Goal: Transaction & Acquisition: Purchase product/service

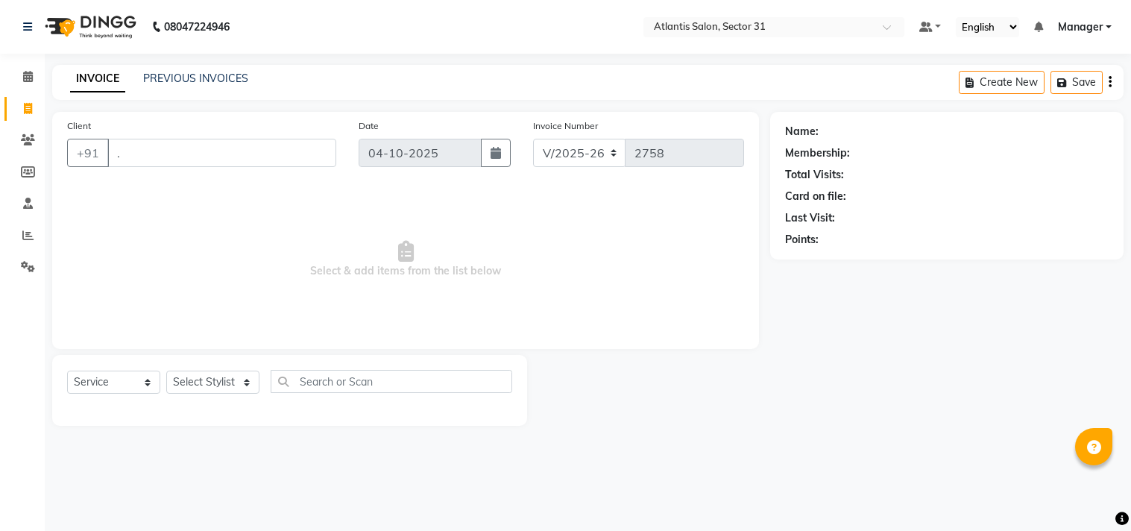
select select "4391"
select select "service"
type input "."
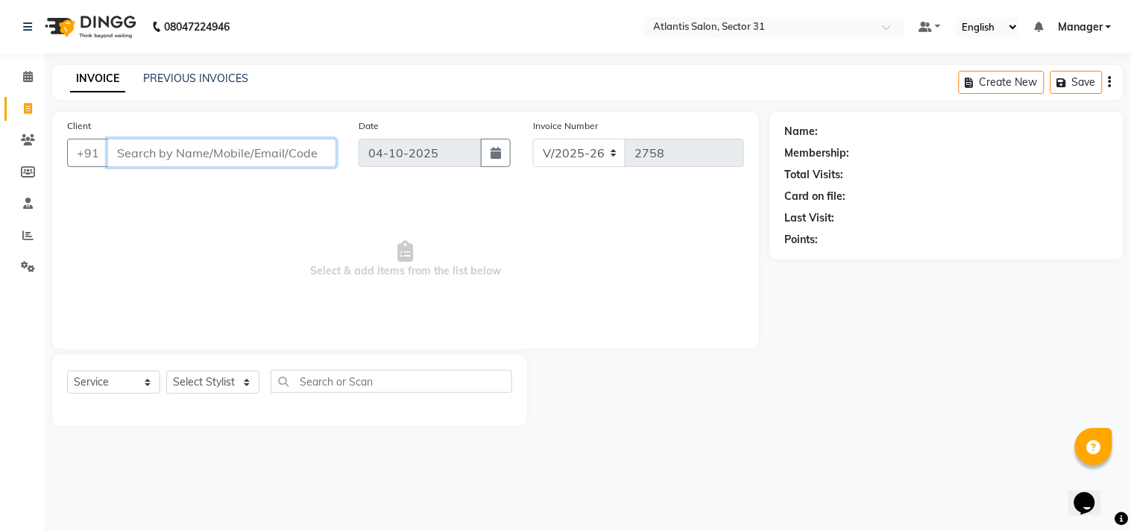
type input "9"
type input "9958836132"
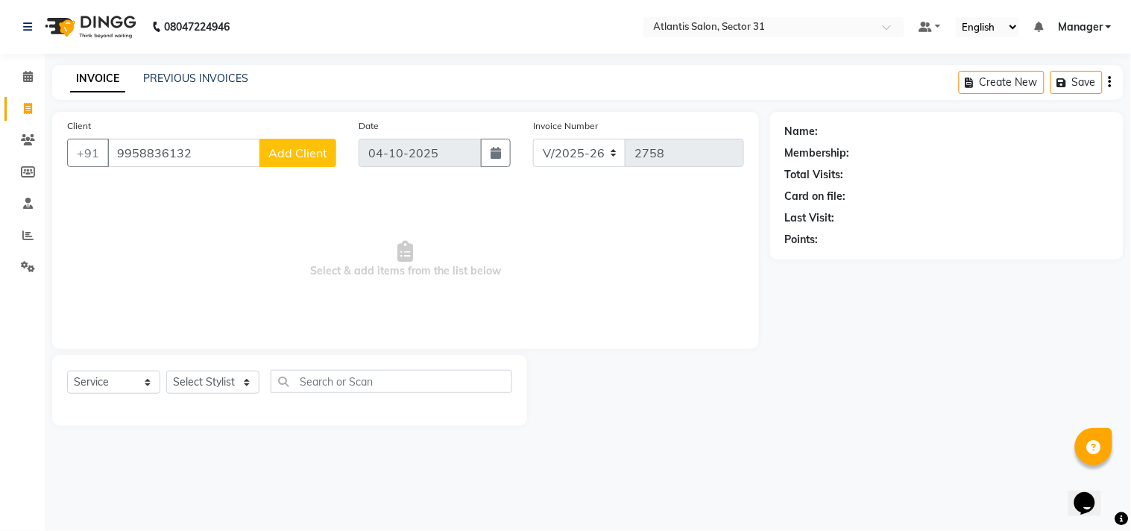
click at [313, 147] on span "Add Client" at bounding box center [297, 152] width 59 height 15
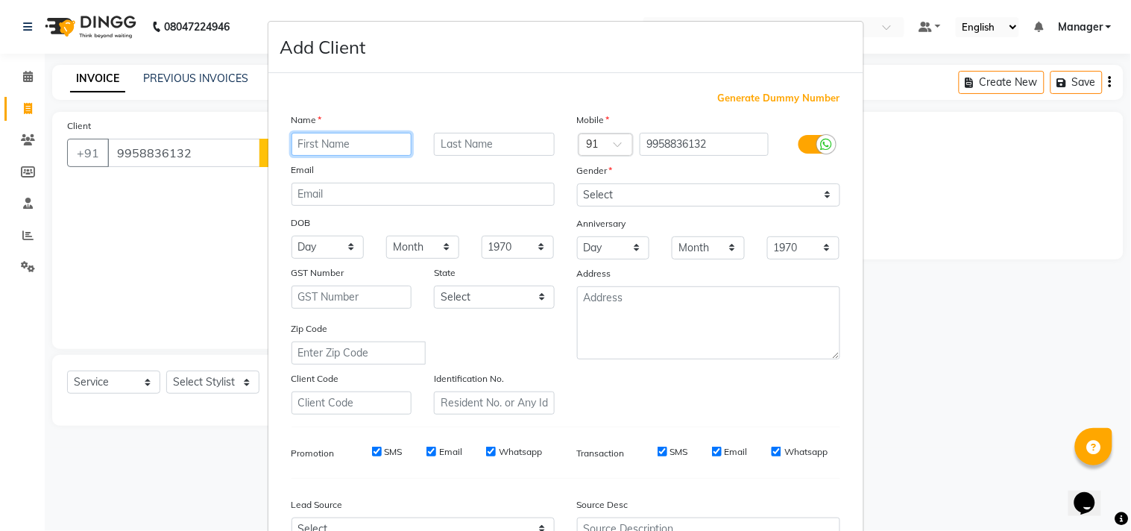
click at [320, 147] on input "text" at bounding box center [351, 144] width 121 height 23
type input "client"
click at [456, 145] on input "text" at bounding box center [494, 144] width 121 height 23
type input "atlantis"
click at [298, 139] on input "client" at bounding box center [351, 144] width 121 height 23
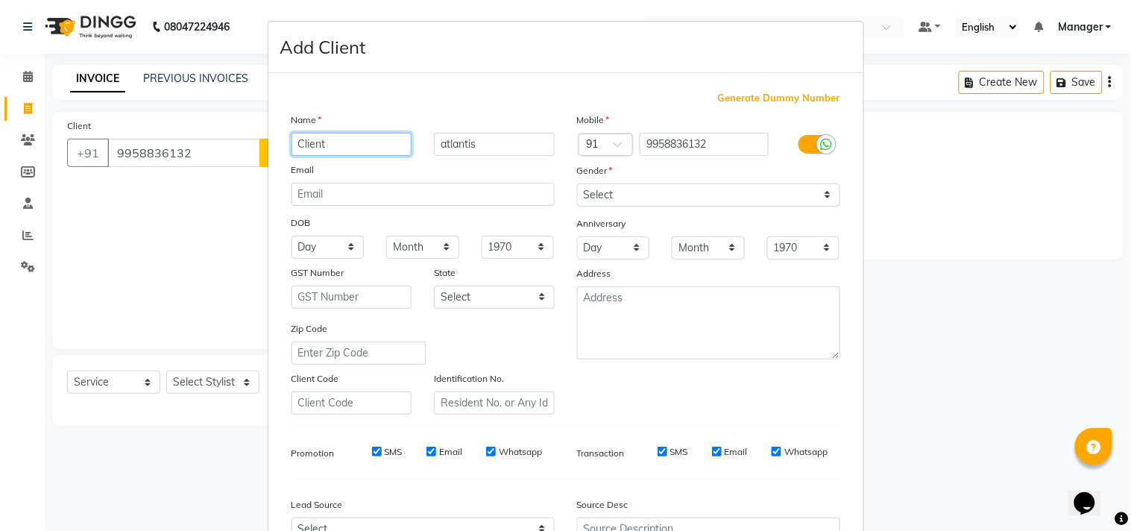
type input "Client"
click at [440, 144] on input "atlantis" at bounding box center [494, 144] width 121 height 23
type input "Atlantis"
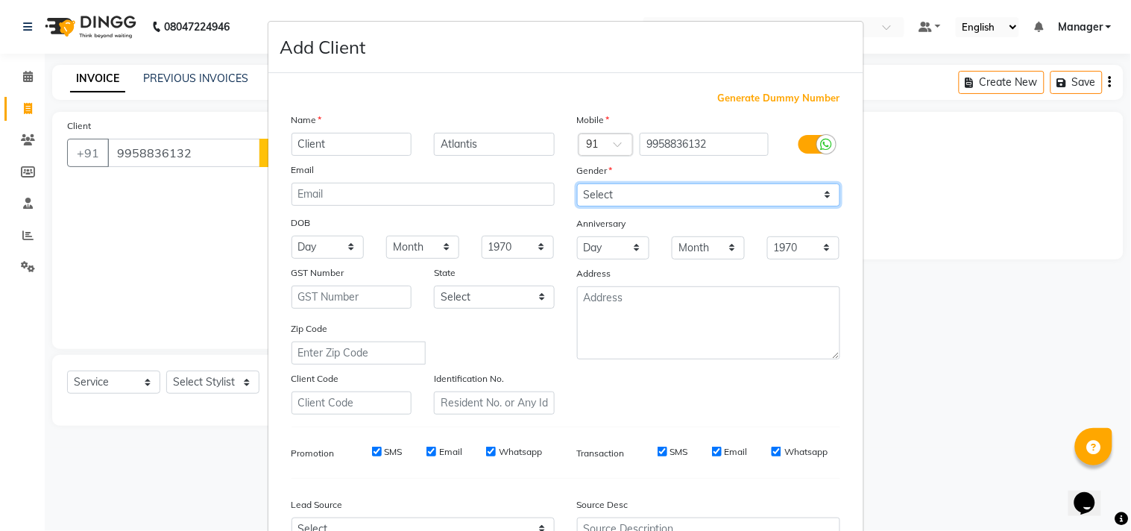
click at [719, 195] on select "Select [DEMOGRAPHIC_DATA] [DEMOGRAPHIC_DATA] Other Prefer Not To Say" at bounding box center [708, 194] width 263 height 23
click at [714, 203] on select "Select [DEMOGRAPHIC_DATA] [DEMOGRAPHIC_DATA] Other Prefer Not To Say" at bounding box center [708, 194] width 263 height 23
select select "[DEMOGRAPHIC_DATA]"
click at [577, 183] on select "Select [DEMOGRAPHIC_DATA] [DEMOGRAPHIC_DATA] Other Prefer Not To Say" at bounding box center [708, 194] width 263 height 23
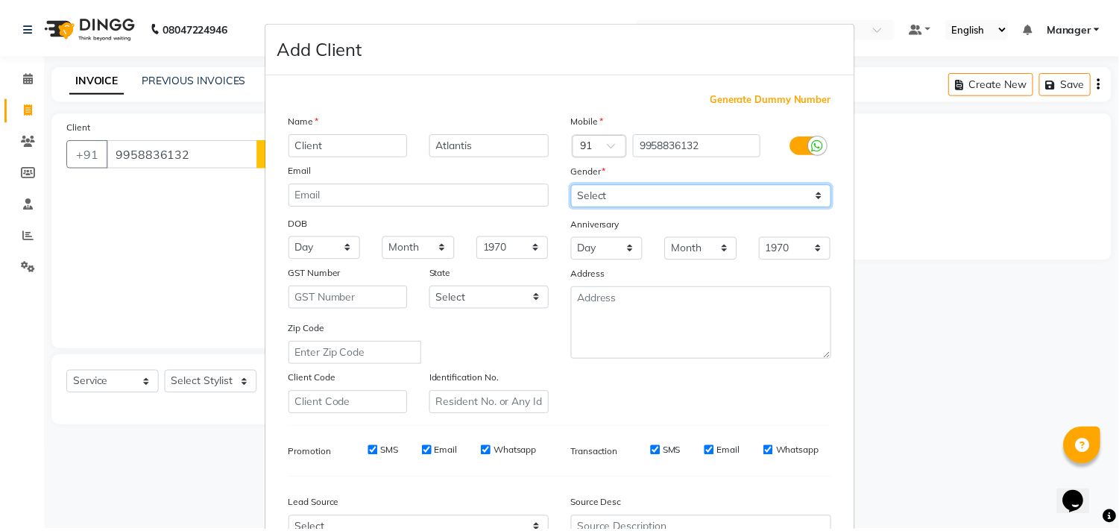
scroll to position [158, 0]
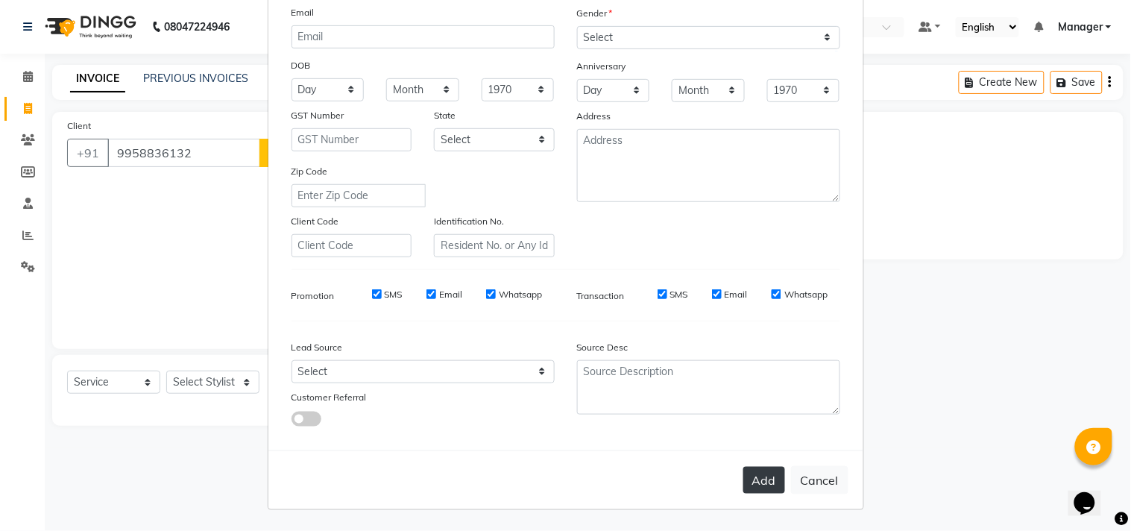
click at [743, 479] on button "Add" at bounding box center [764, 480] width 42 height 27
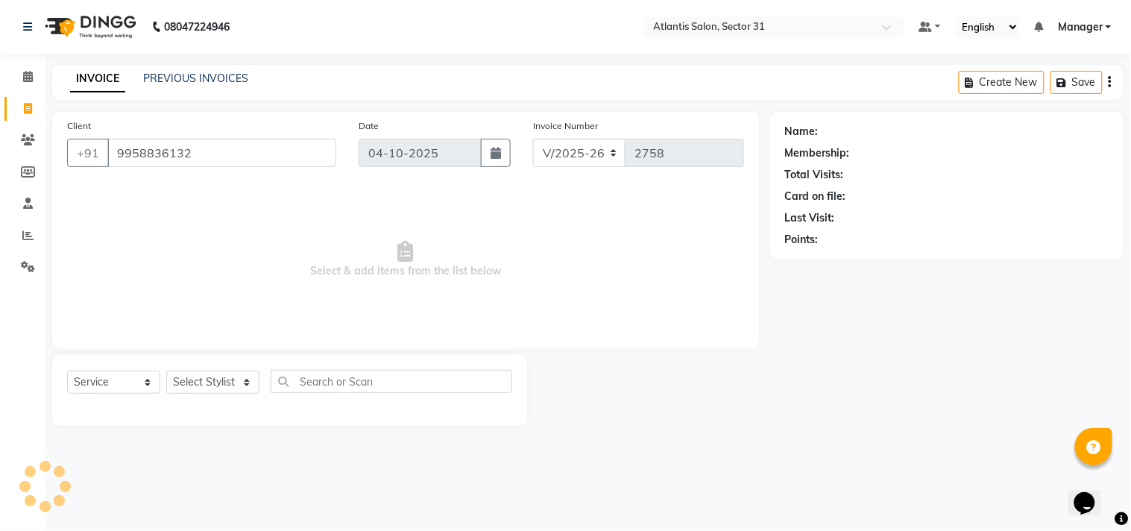
select select
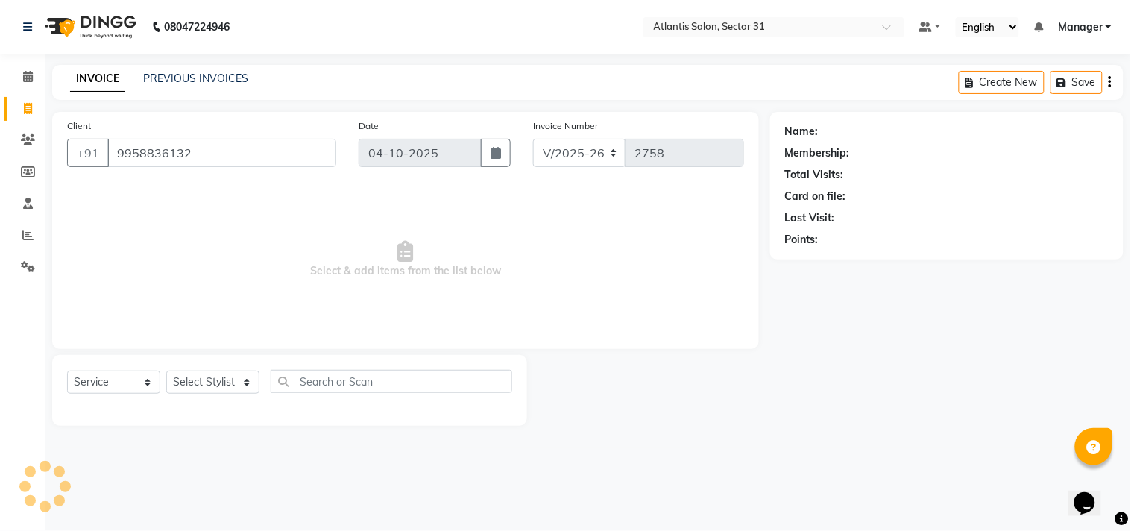
select select
checkbox input "false"
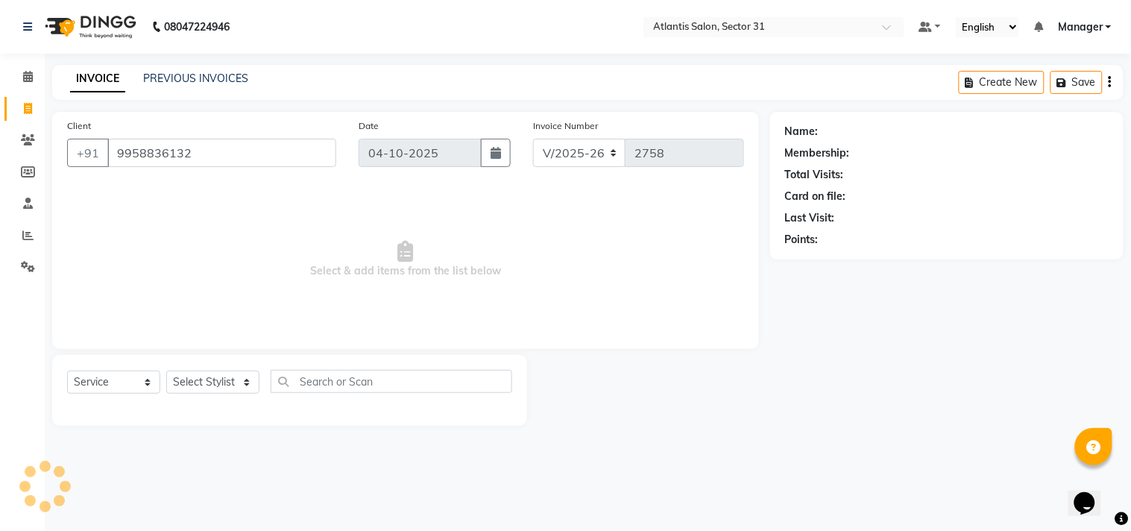
checkbox input "false"
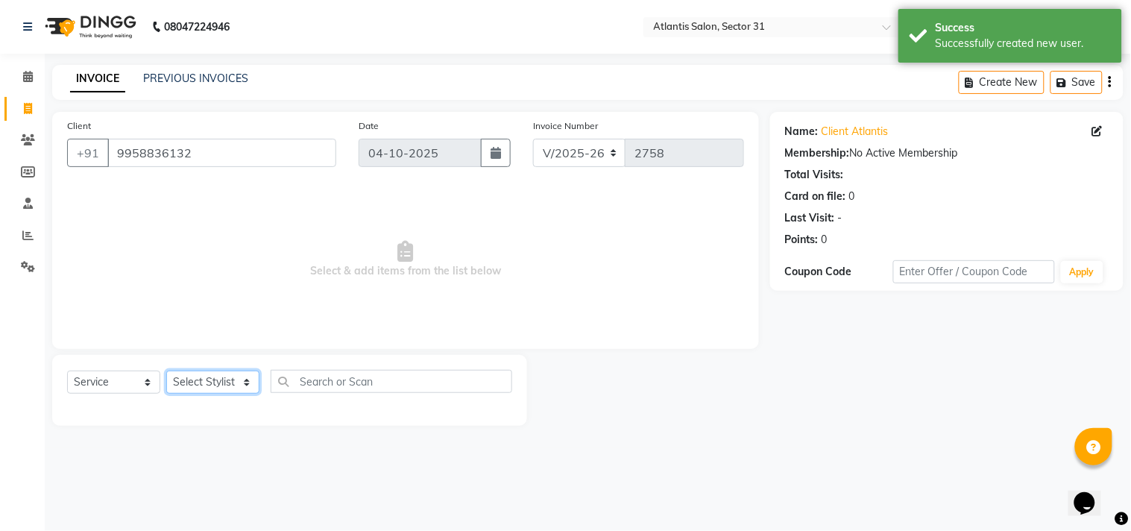
click at [221, 378] on select "Select Stylist [PERSON_NAME] [PERSON_NAME] Kavita Manager Staff 31 Staff ILD [P…" at bounding box center [212, 381] width 93 height 23
select select "33510"
click at [166, 371] on select "Select Stylist [PERSON_NAME] [PERSON_NAME] Kavita Manager Staff 31 Staff ILD [P…" at bounding box center [212, 381] width 93 height 23
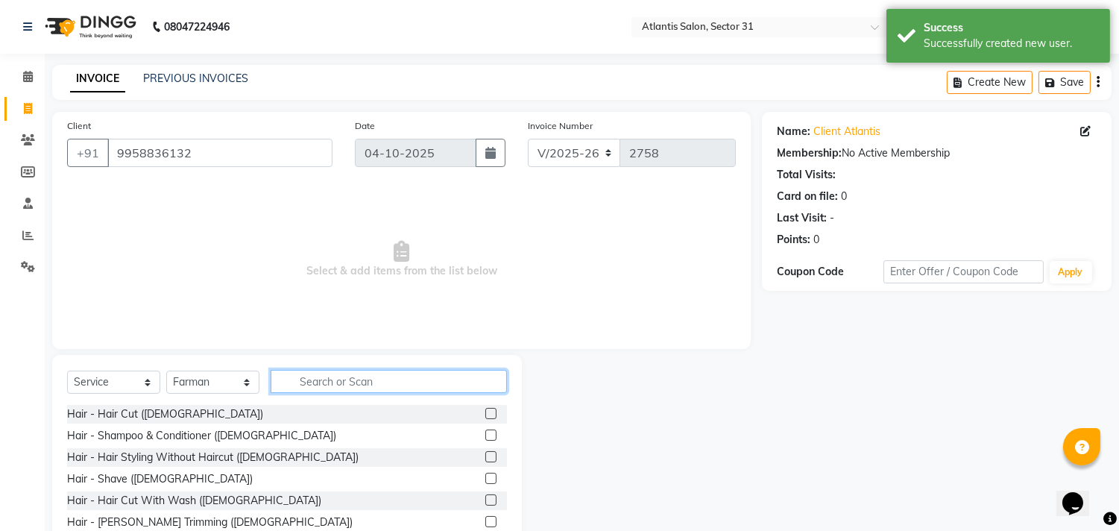
click at [366, 385] on input "text" at bounding box center [389, 381] width 236 height 23
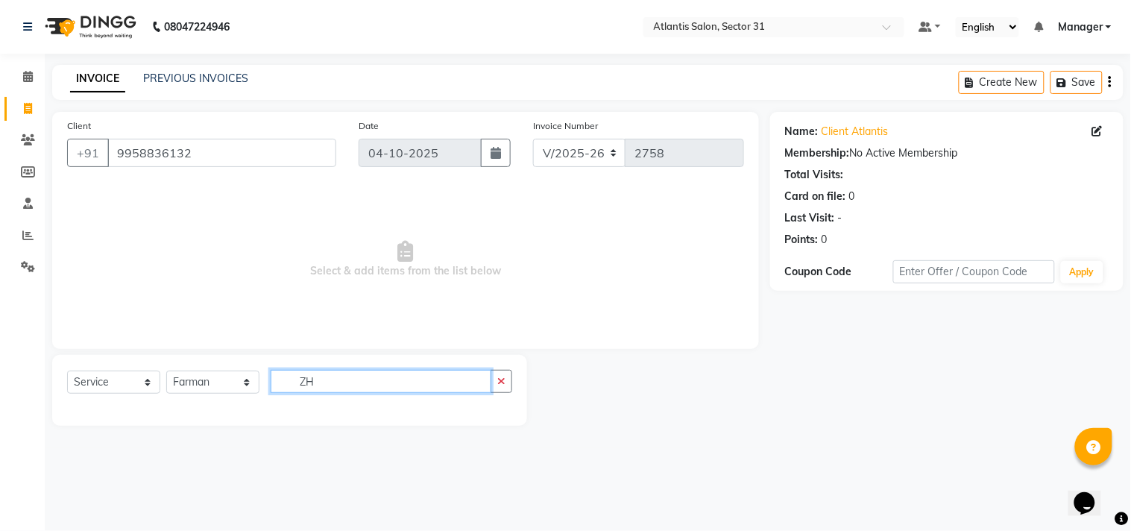
type input "Z"
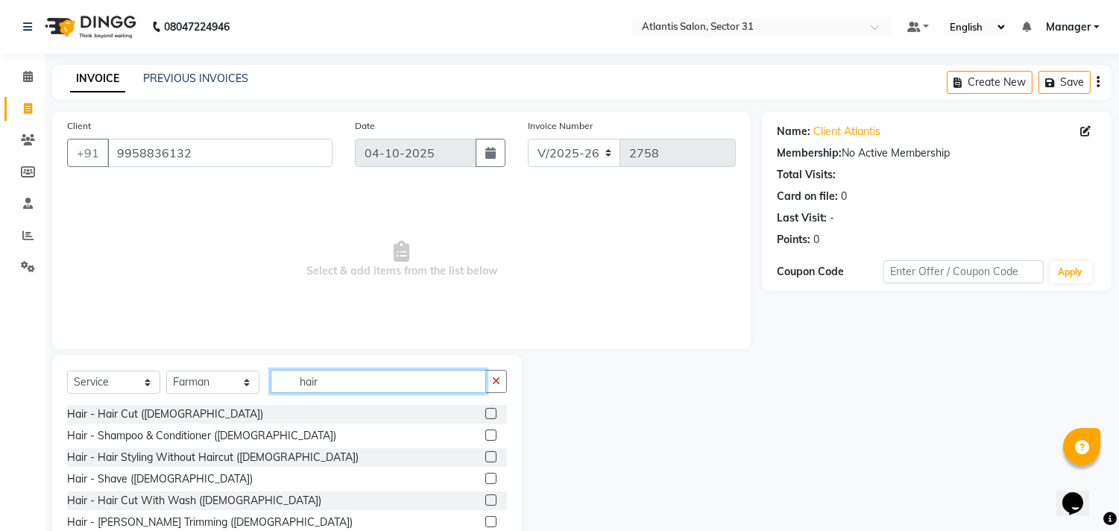
type input "hair"
click at [485, 413] on label at bounding box center [490, 413] width 11 height 11
click at [485, 413] on input "checkbox" at bounding box center [490, 414] width 10 height 10
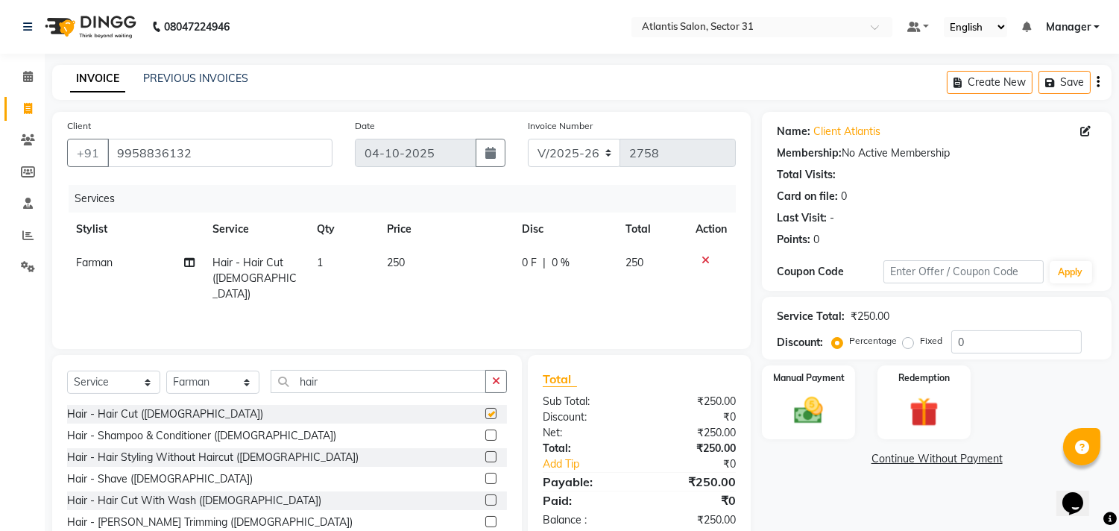
click at [485, 413] on label at bounding box center [490, 413] width 11 height 11
click at [485, 413] on input "checkbox" at bounding box center [490, 414] width 10 height 10
checkbox input "false"
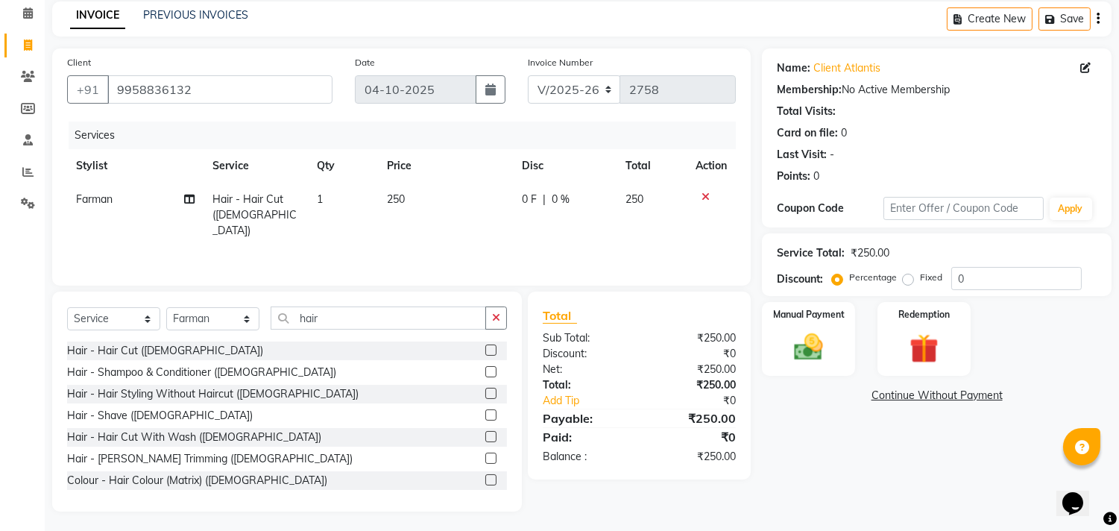
scroll to position [66, 0]
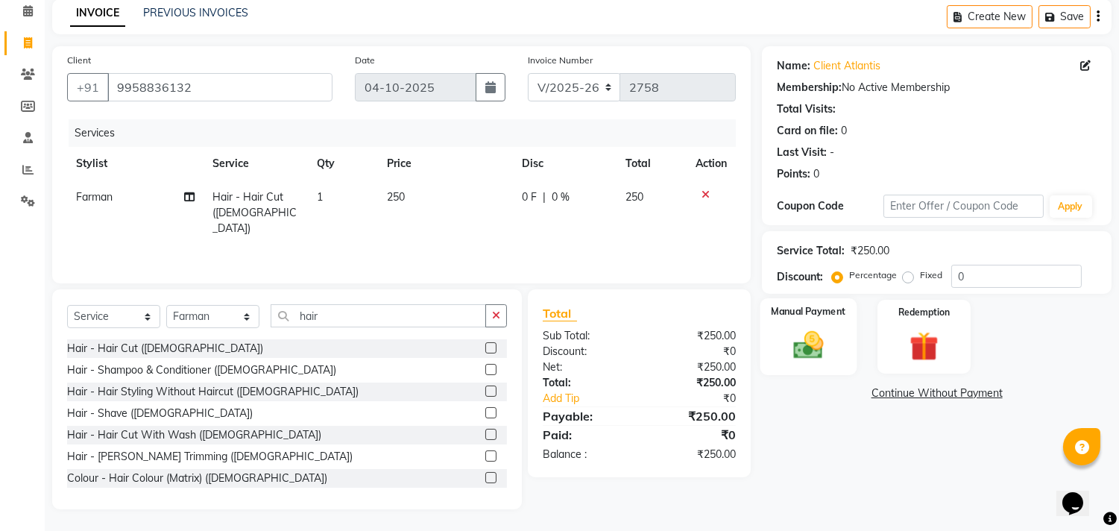
click at [839, 329] on div "Manual Payment" at bounding box center [808, 336] width 97 height 76
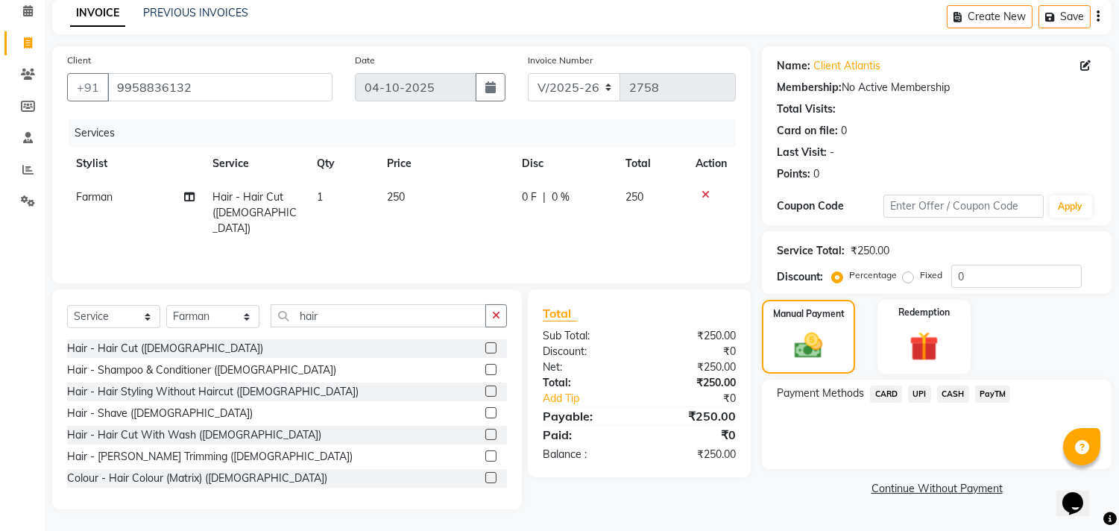
click at [955, 389] on span "CASH" at bounding box center [953, 393] width 32 height 17
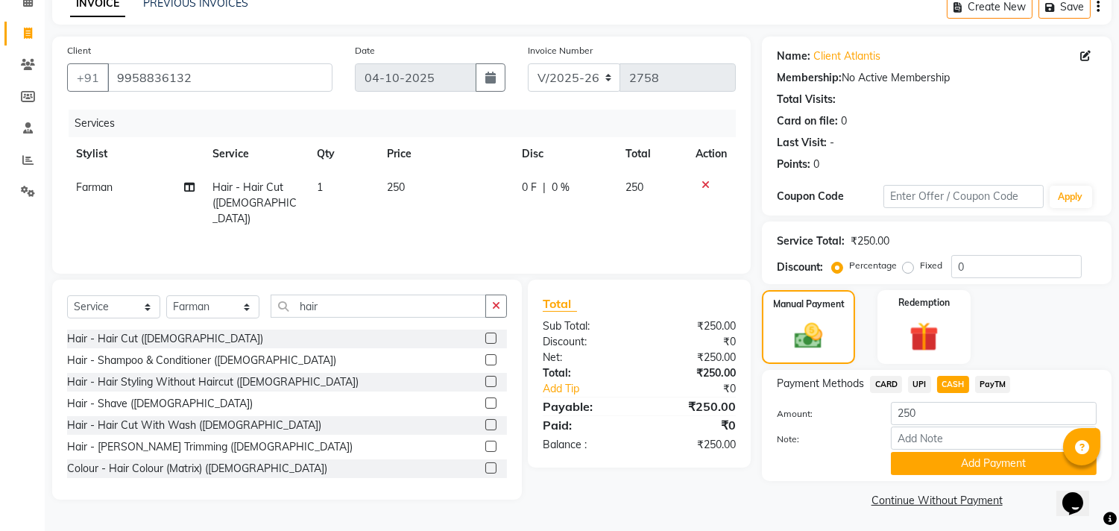
scroll to position [78, 0]
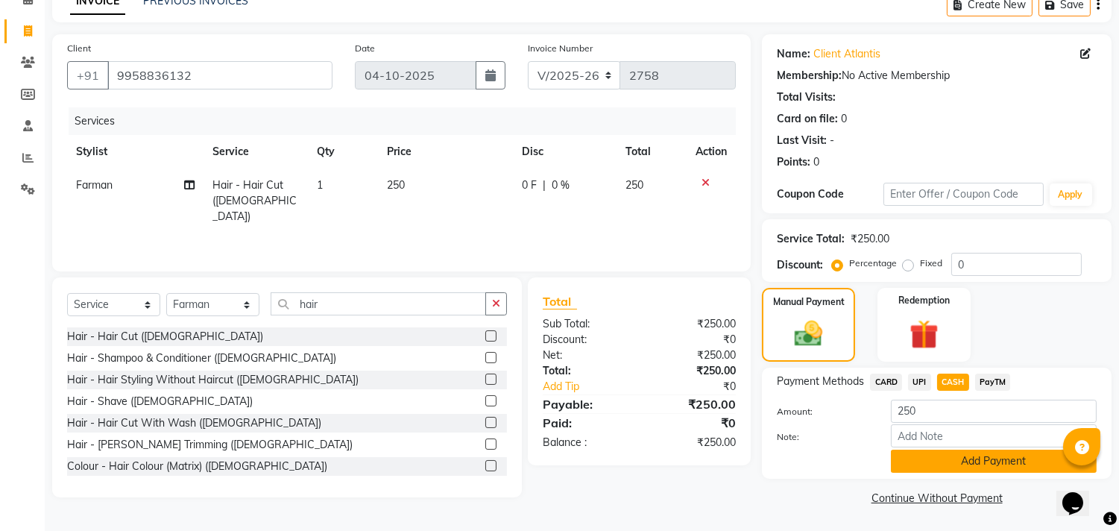
click at [947, 455] on button "Add Payment" at bounding box center [994, 460] width 206 height 23
click at [947, 455] on div "Payment Methods CARD UPI CASH PayTM Amount: 250 Note: Add Payment" at bounding box center [937, 422] width 350 height 111
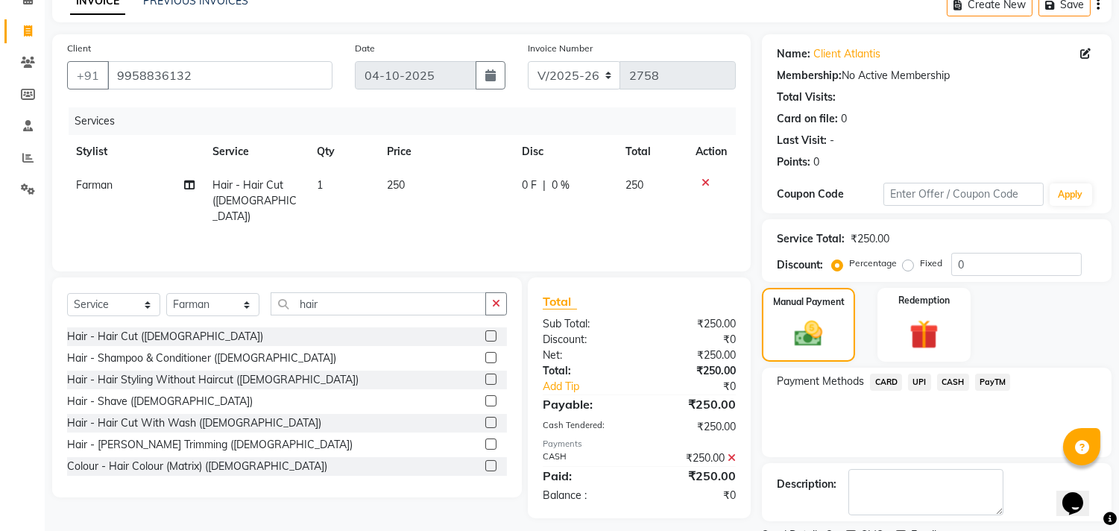
click at [950, 382] on span "CASH" at bounding box center [953, 381] width 32 height 17
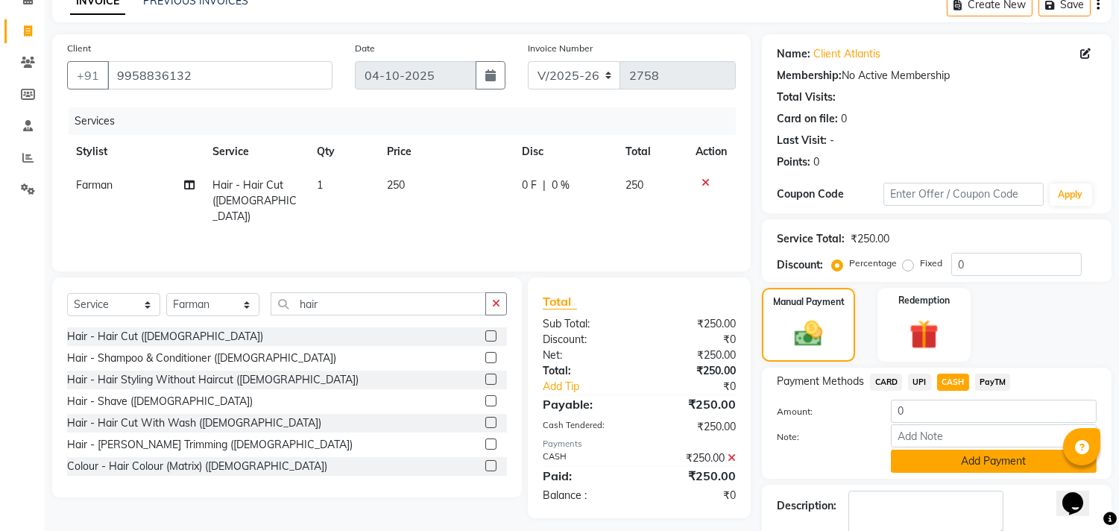
scroll to position [162, 0]
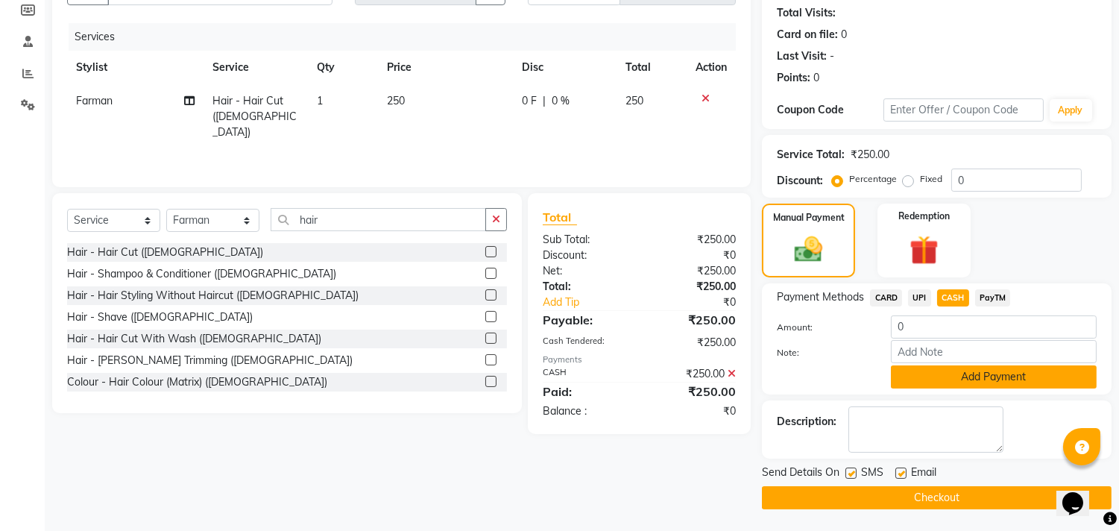
click at [918, 373] on button "Add Payment" at bounding box center [994, 376] width 206 height 23
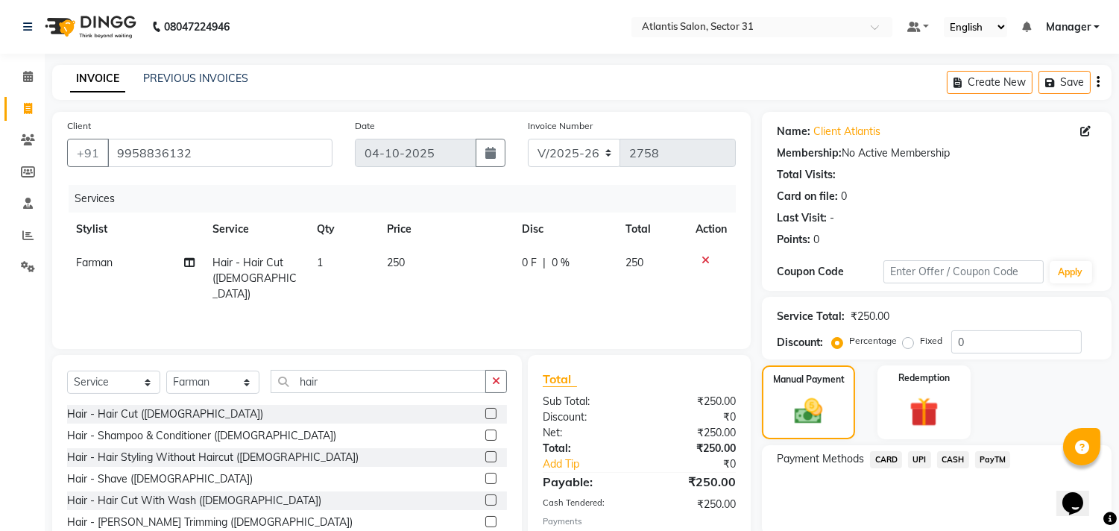
scroll to position [139, 0]
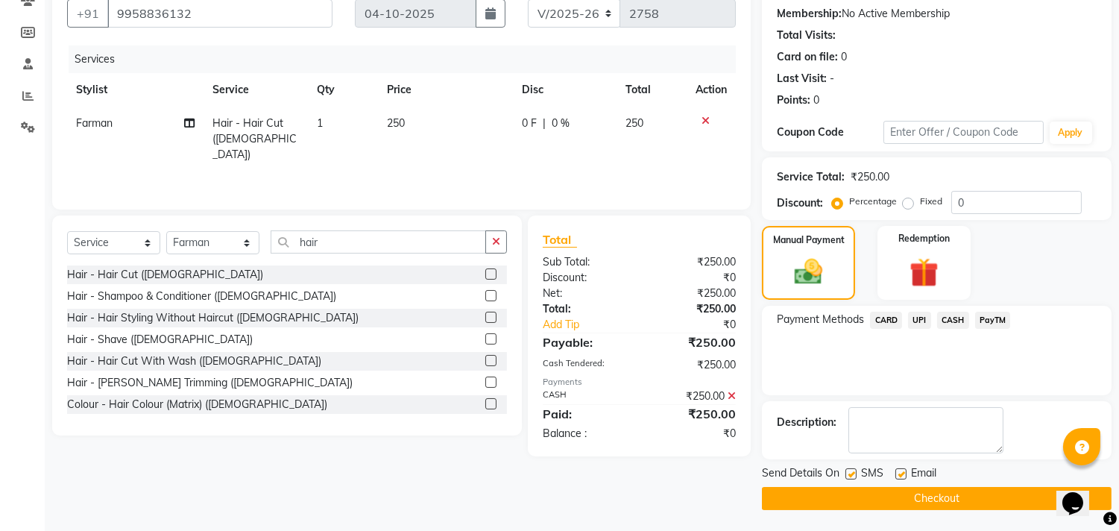
click at [799, 487] on button "Checkout" at bounding box center [937, 498] width 350 height 23
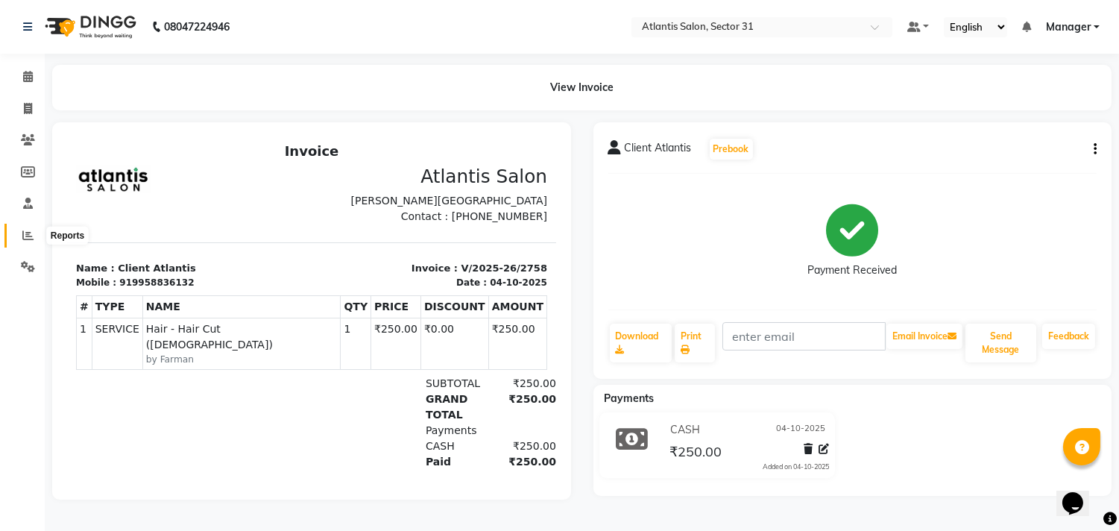
click at [22, 237] on icon at bounding box center [27, 235] width 11 height 11
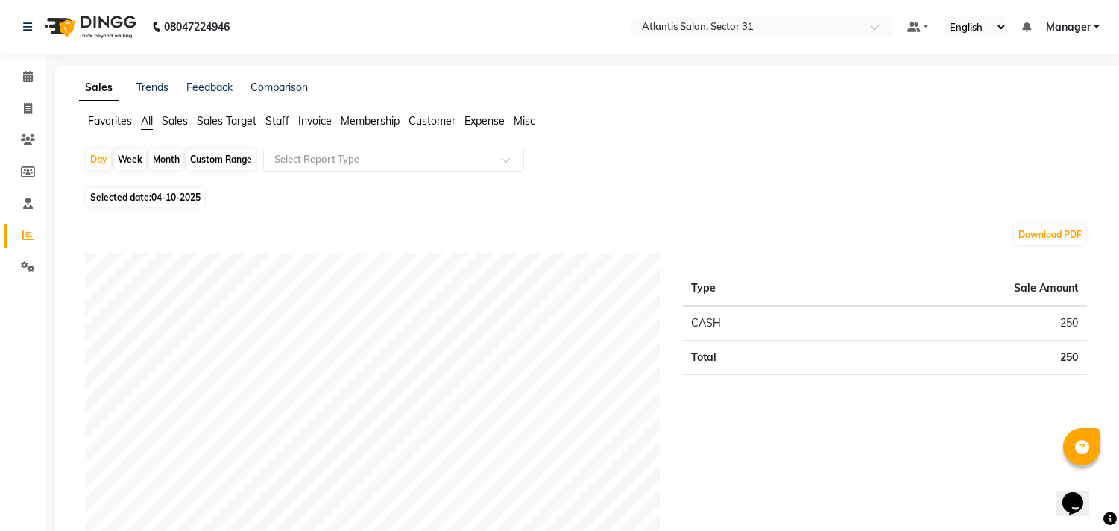
click at [170, 198] on span "04-10-2025" at bounding box center [175, 197] width 49 height 11
select select "10"
select select "2025"
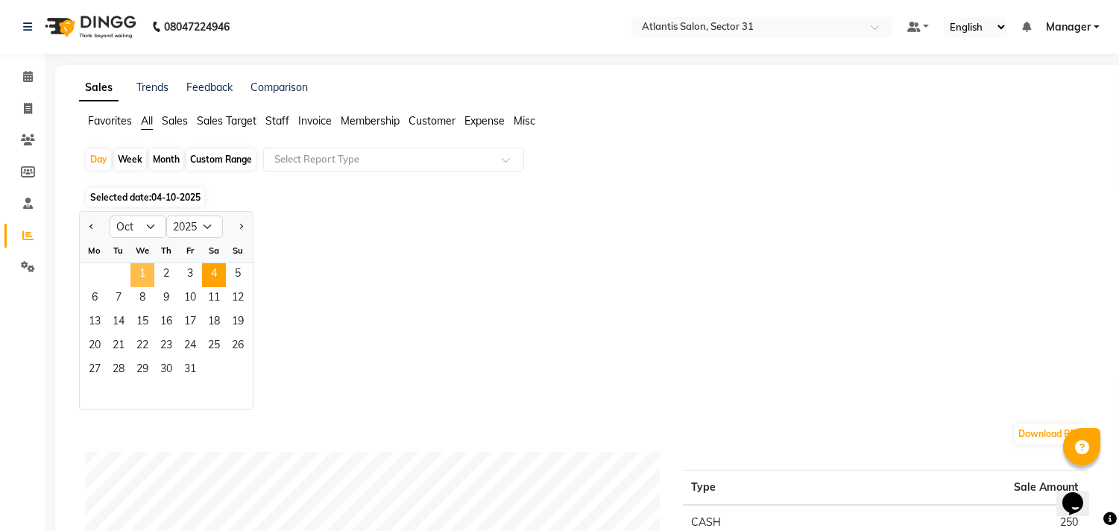
click at [133, 277] on span "1" at bounding box center [142, 275] width 24 height 24
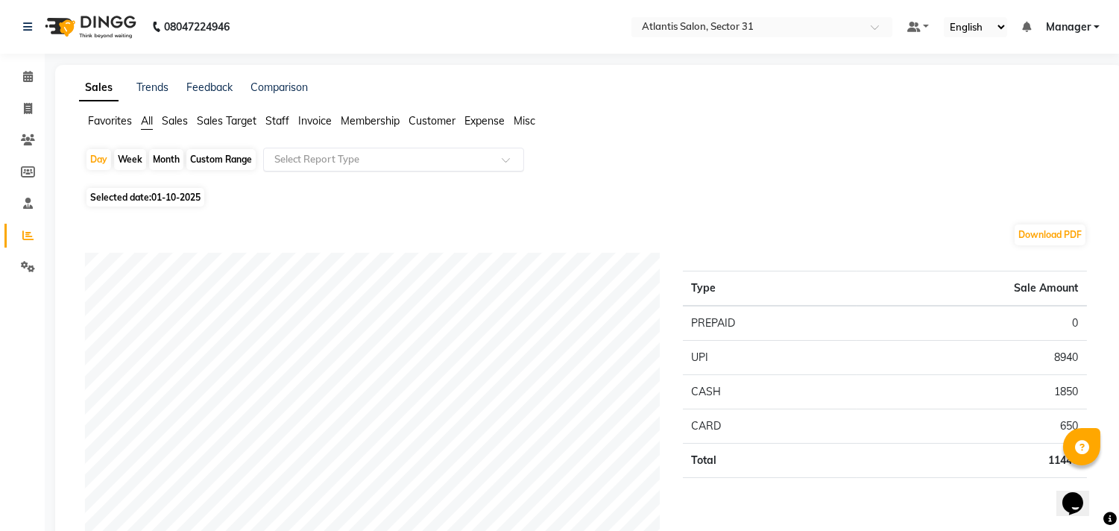
click at [416, 168] on div "Select Report Type" at bounding box center [393, 160] width 261 height 24
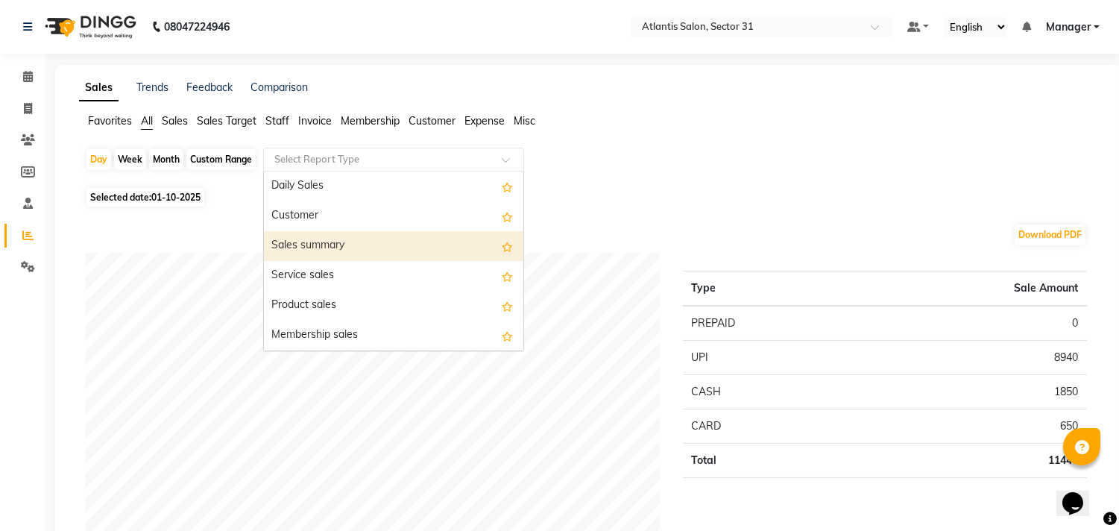
click at [374, 250] on div "Sales summary" at bounding box center [393, 246] width 259 height 30
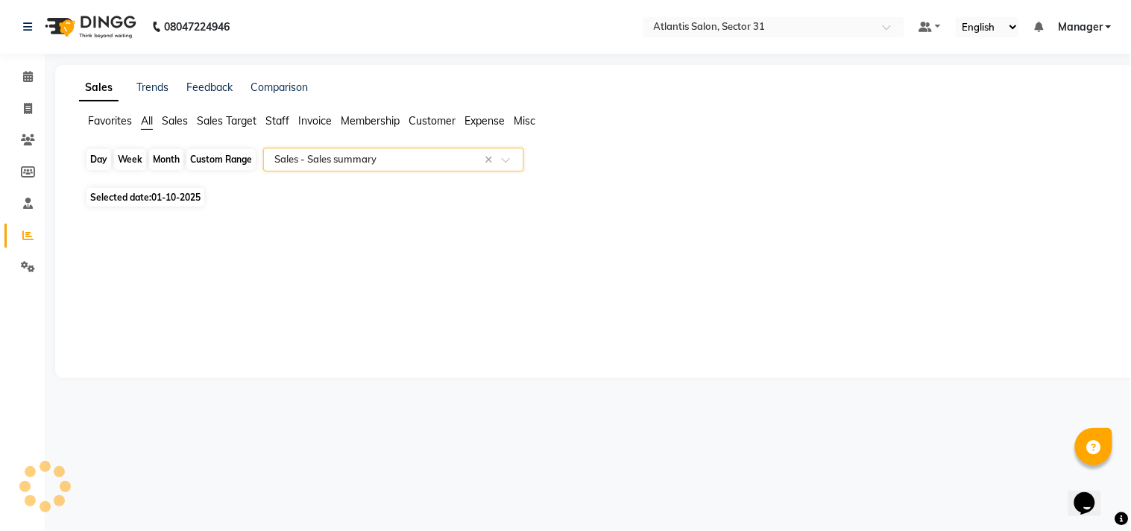
select select "full_report"
select select "csv"
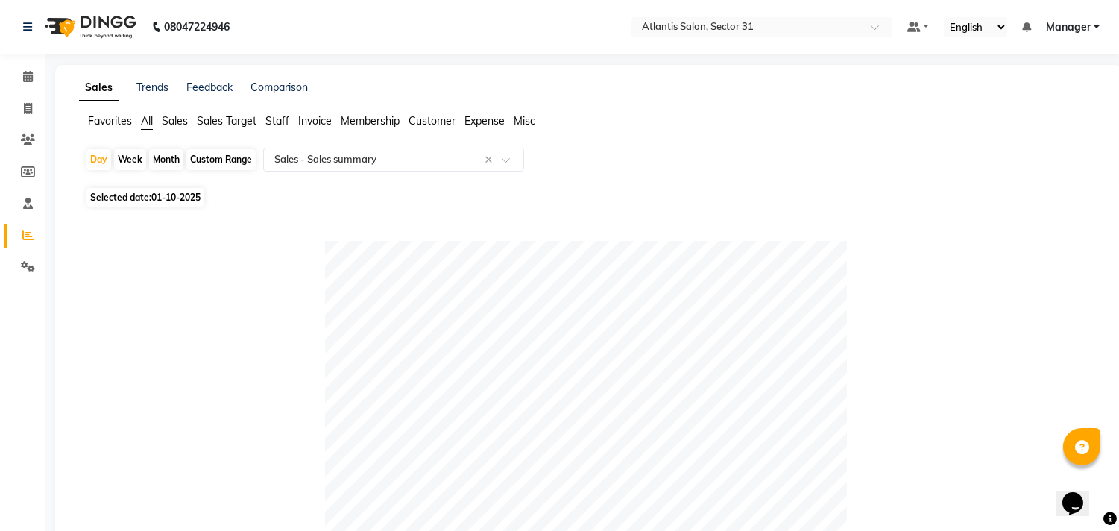
click at [159, 153] on div "Month" at bounding box center [166, 159] width 34 height 21
select select "10"
select select "2025"
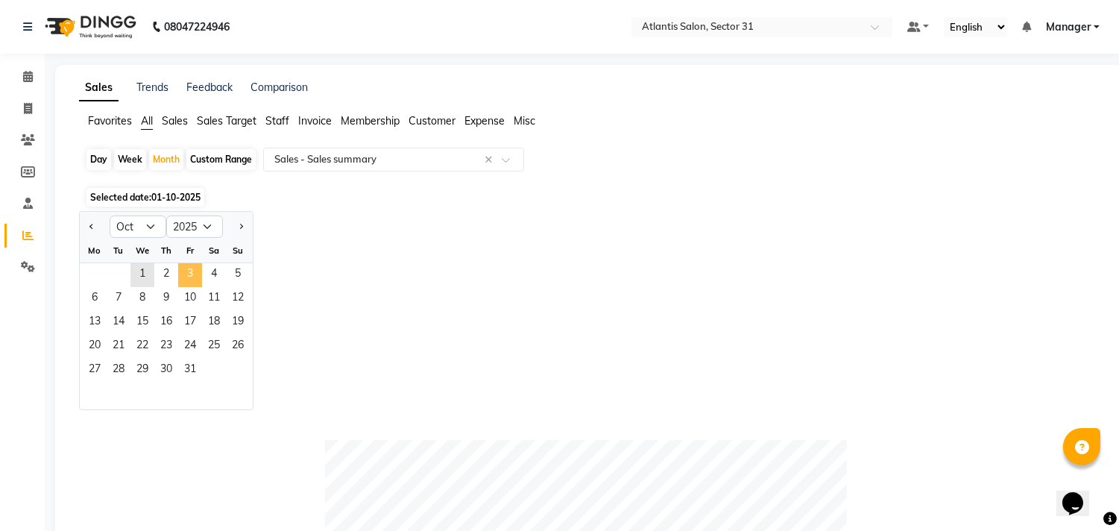
click at [192, 274] on span "3" at bounding box center [190, 275] width 24 height 24
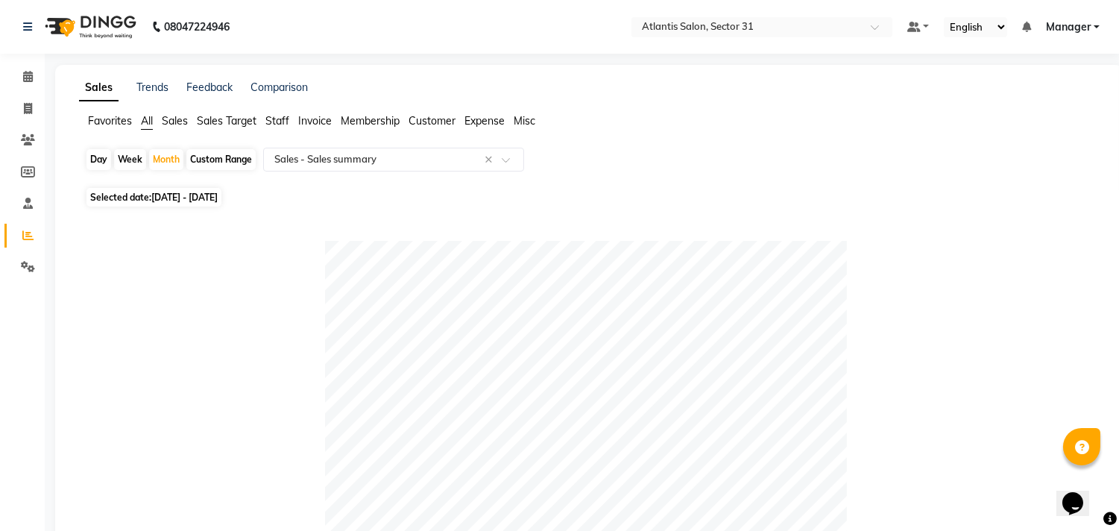
click at [102, 159] on div "Day" at bounding box center [98, 159] width 25 height 21
select select "10"
select select "2025"
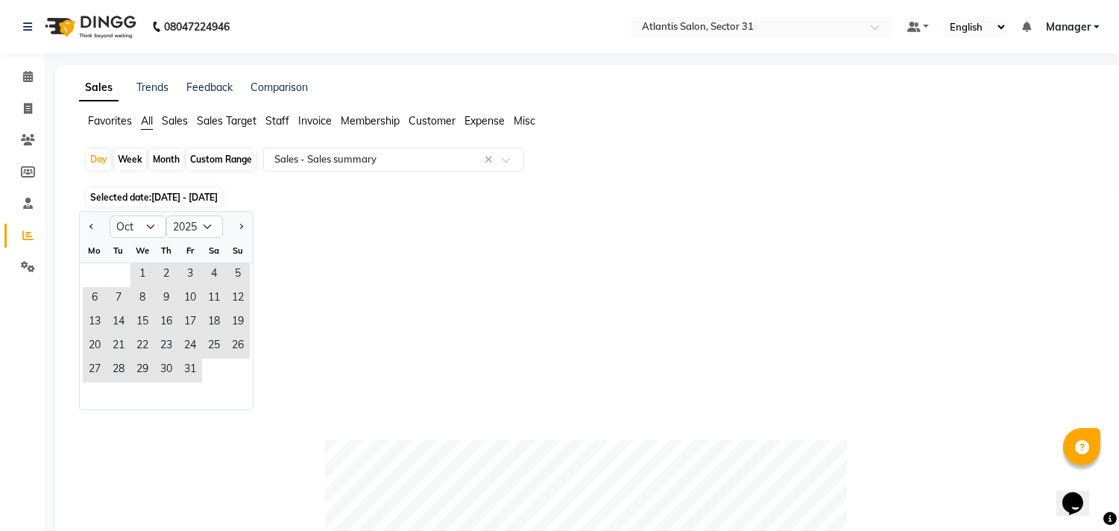
click at [132, 159] on div "Week" at bounding box center [130, 159] width 32 height 21
select select "10"
select select "2025"
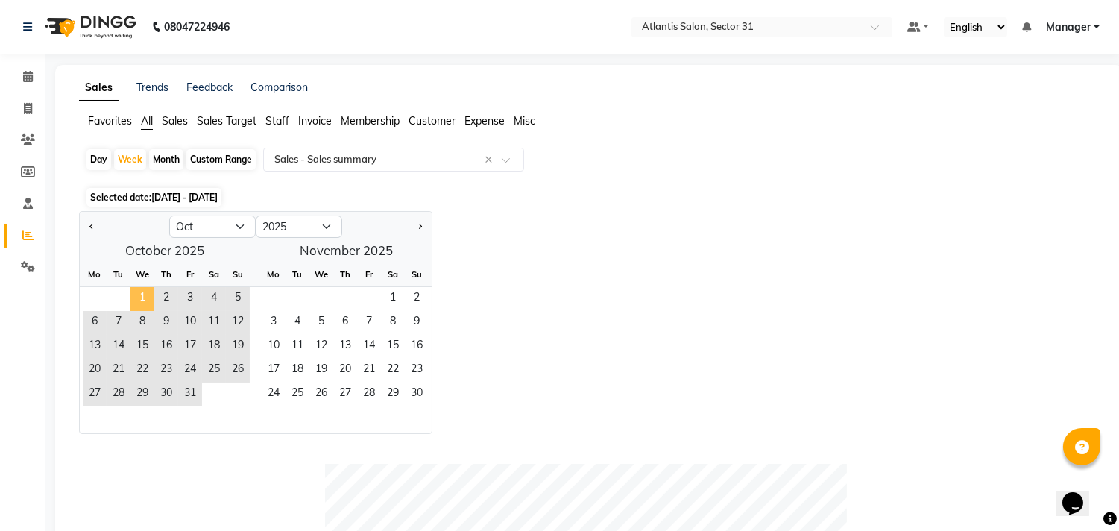
click at [143, 294] on span "1" at bounding box center [142, 299] width 24 height 24
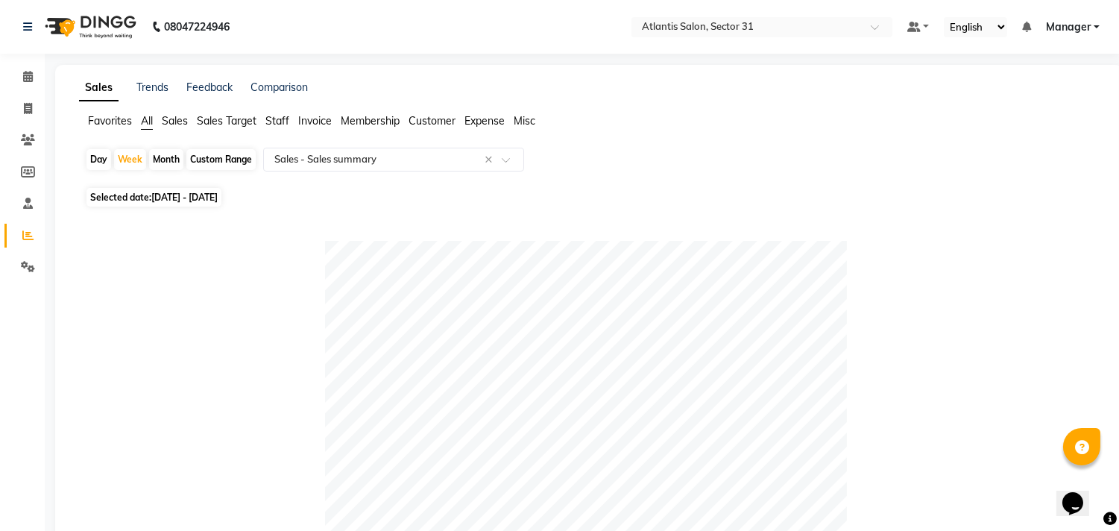
click at [159, 165] on div "Month" at bounding box center [166, 159] width 34 height 21
click at [98, 162] on div "Day" at bounding box center [98, 159] width 25 height 21
select select "10"
select select "2025"
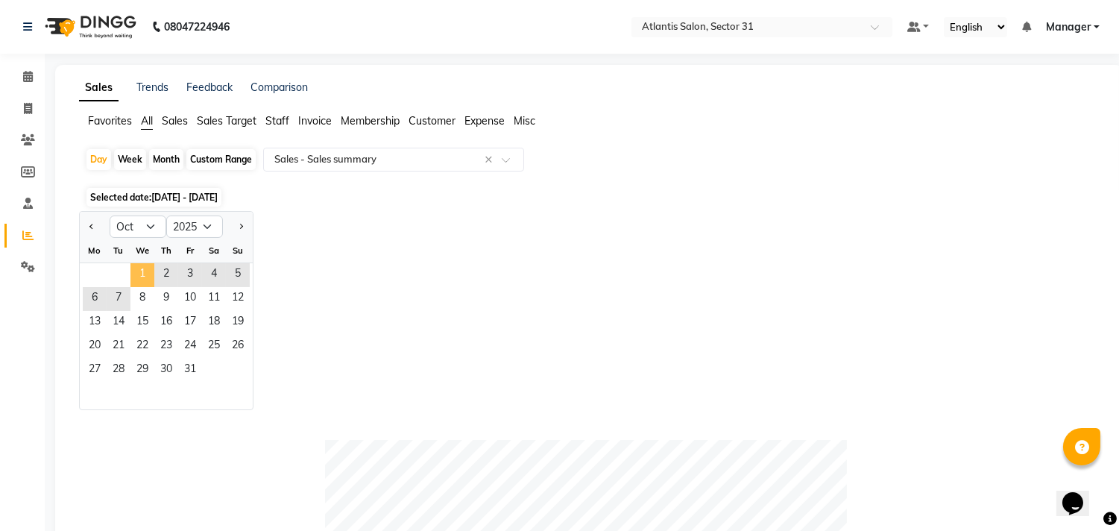
click at [139, 266] on span "1" at bounding box center [142, 275] width 24 height 24
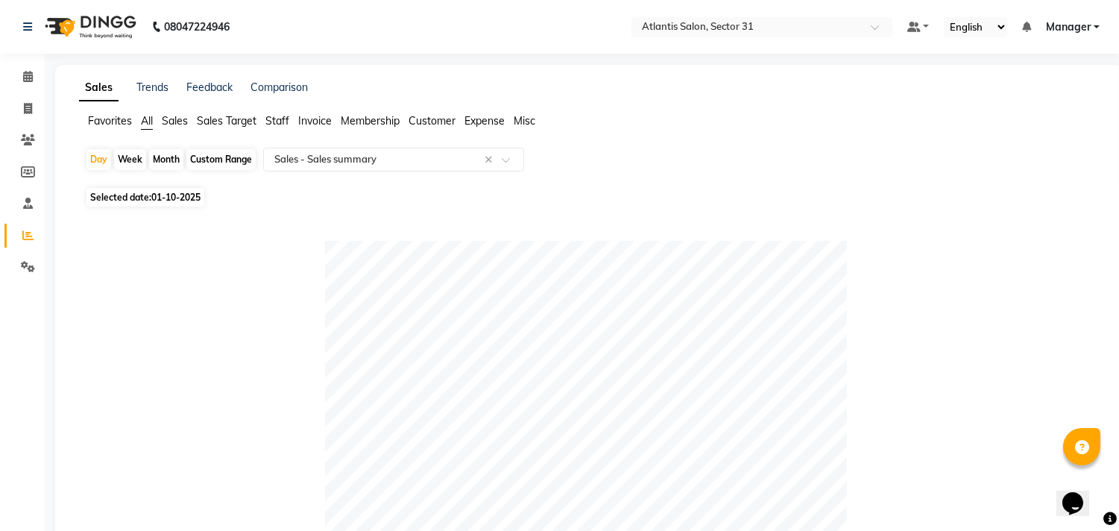
click at [169, 157] on div "Month" at bounding box center [166, 159] width 34 height 21
select select "10"
select select "2025"
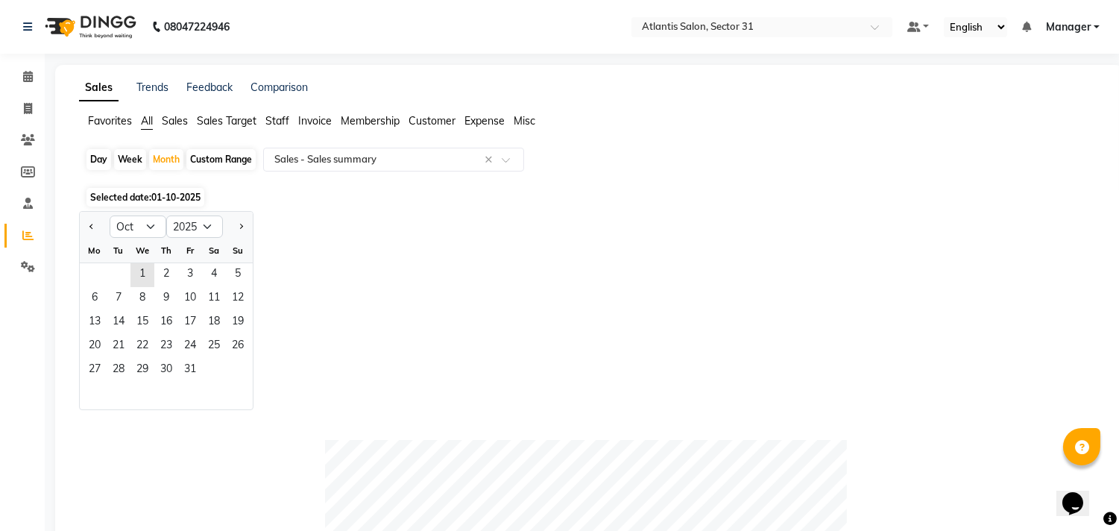
click at [218, 167] on div "Custom Range" at bounding box center [220, 159] width 69 height 21
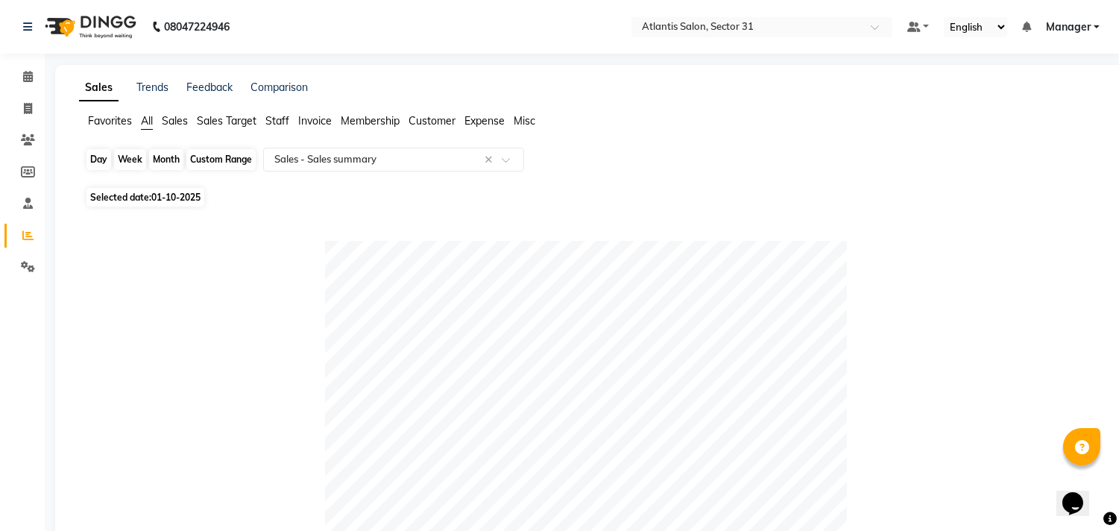
click at [231, 159] on div "Custom Range" at bounding box center [220, 159] width 69 height 21
select select "10"
select select "2025"
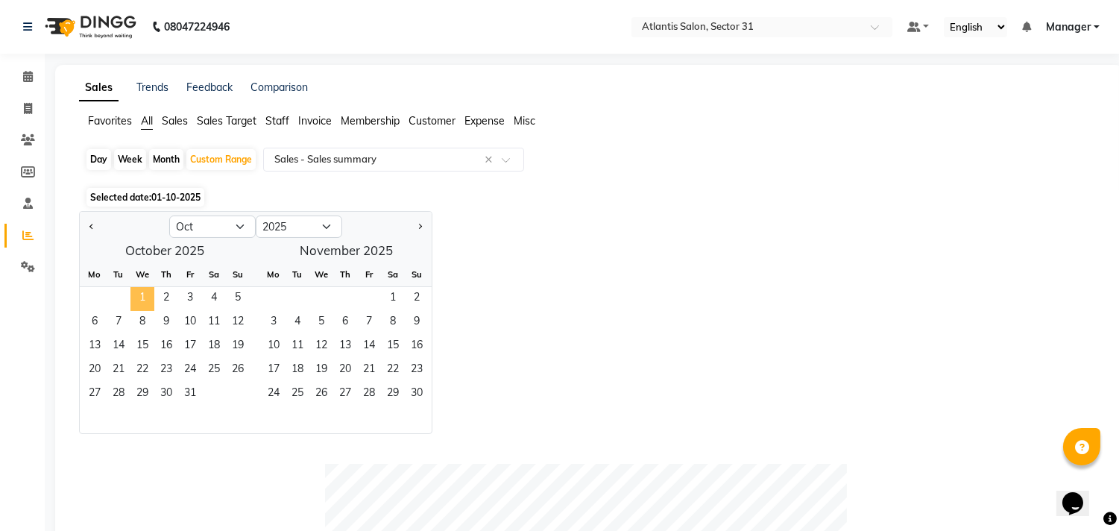
click at [132, 291] on span "1" at bounding box center [142, 299] width 24 height 24
click at [192, 292] on span "3" at bounding box center [190, 299] width 24 height 24
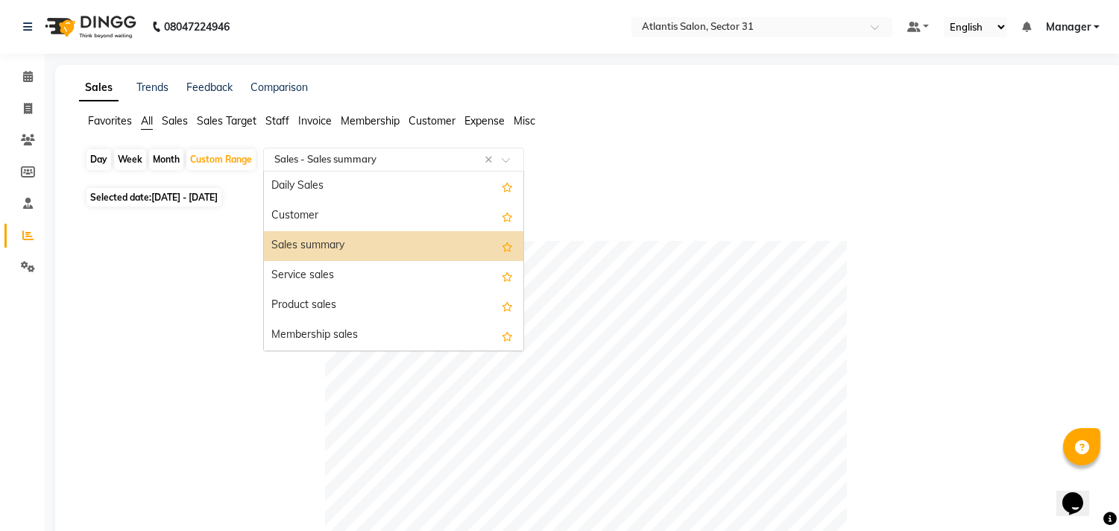
click at [446, 166] on input "text" at bounding box center [378, 159] width 215 height 15
click at [385, 247] on div "Sales summary" at bounding box center [393, 246] width 259 height 30
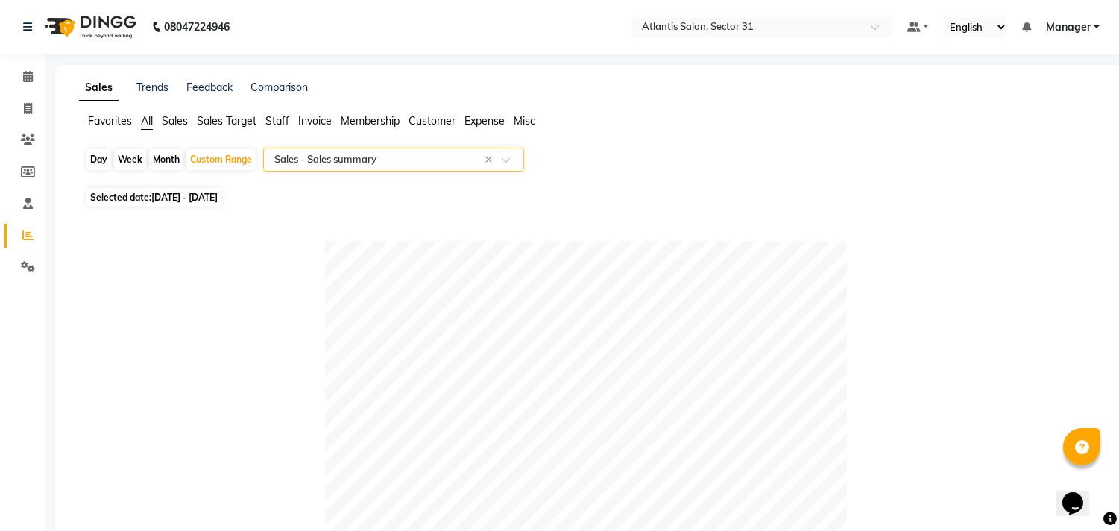
click at [280, 120] on span "Staff" at bounding box center [277, 120] width 24 height 13
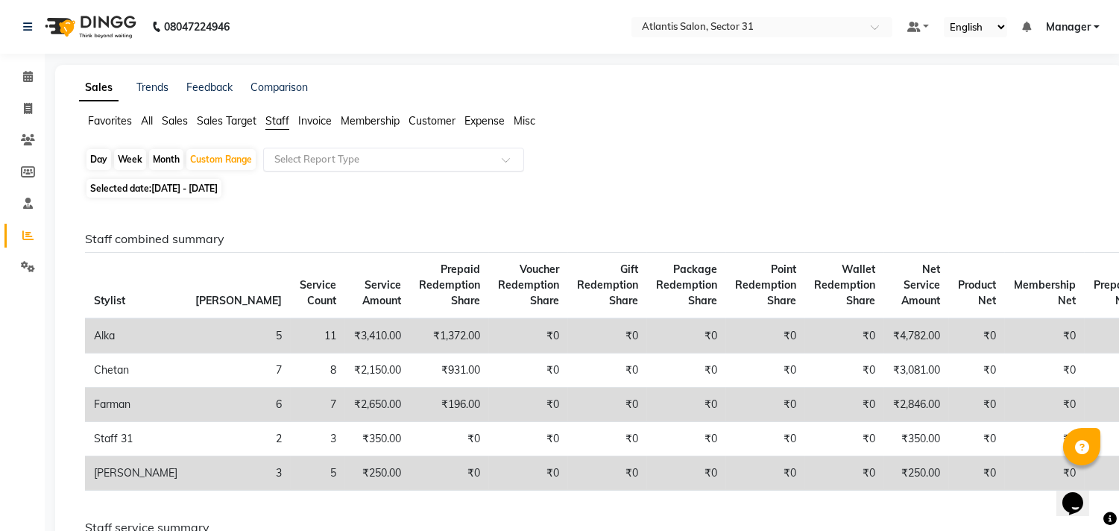
click at [411, 157] on input "text" at bounding box center [378, 159] width 215 height 15
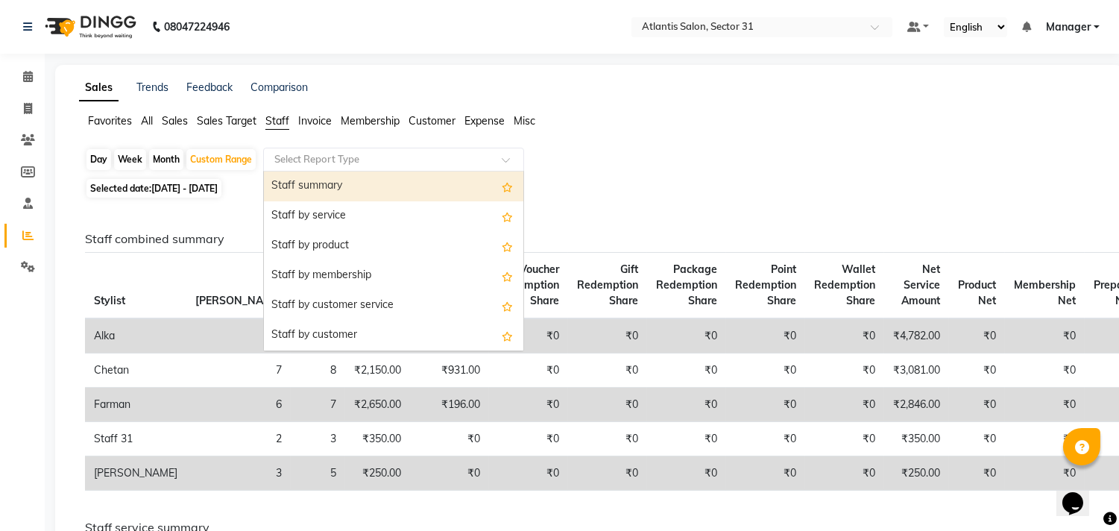
click at [379, 183] on div "Staff summary" at bounding box center [393, 186] width 259 height 30
select select "full_report"
select select "csv"
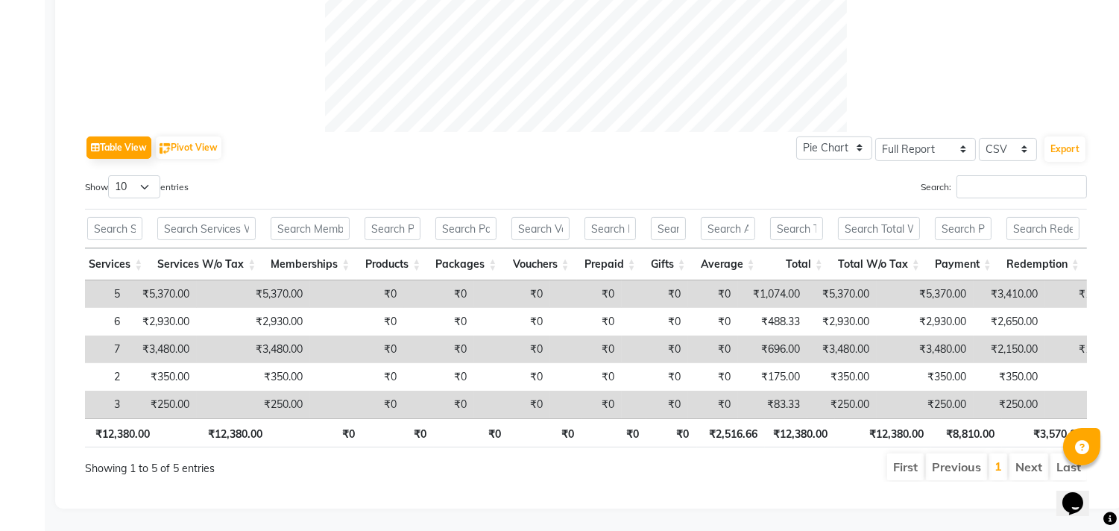
scroll to position [0, 318]
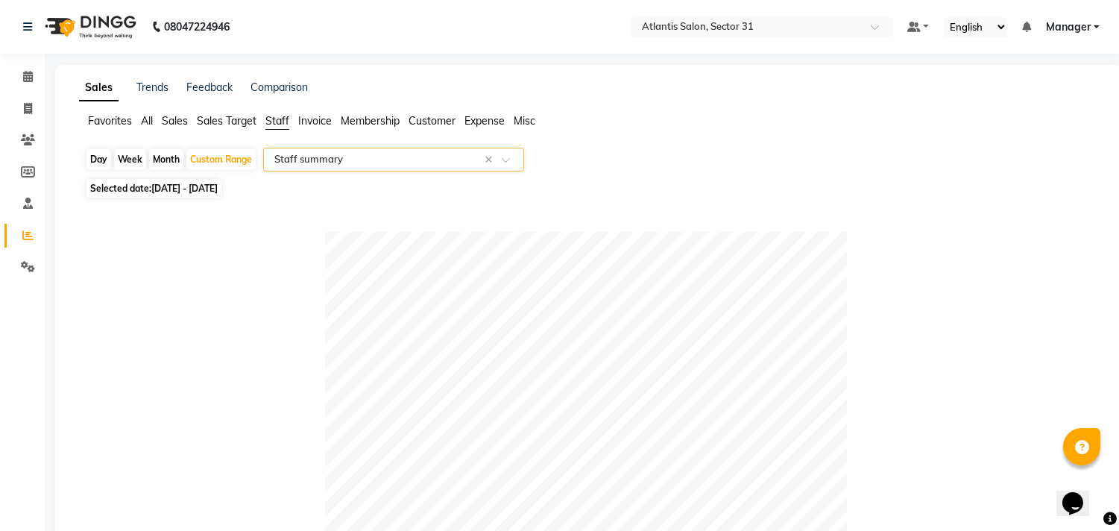
click at [188, 189] on span "[DATE] - [DATE]" at bounding box center [184, 188] width 66 height 11
select select "10"
select select "2025"
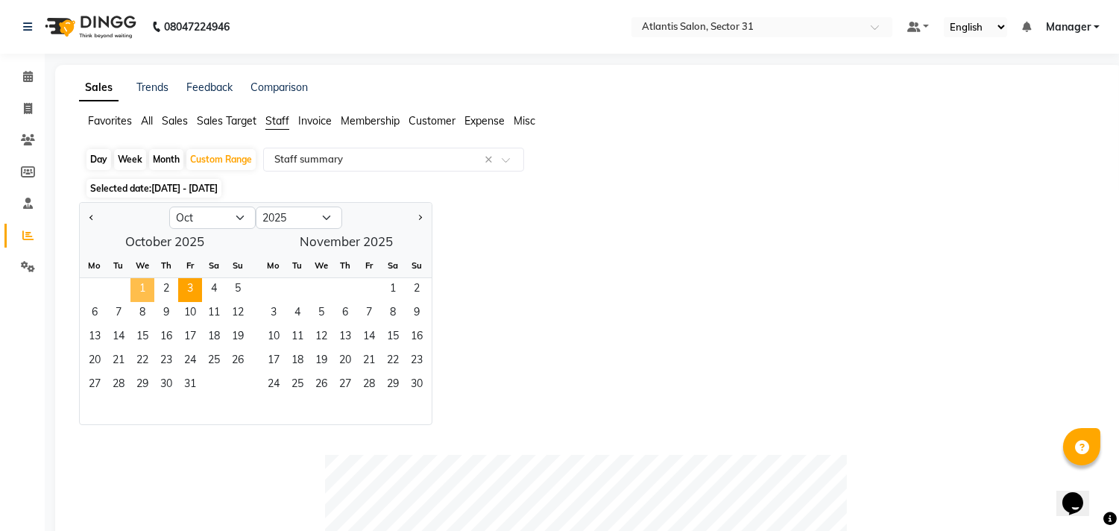
click at [145, 292] on span "1" at bounding box center [142, 290] width 24 height 24
click at [159, 291] on span "2" at bounding box center [166, 290] width 24 height 24
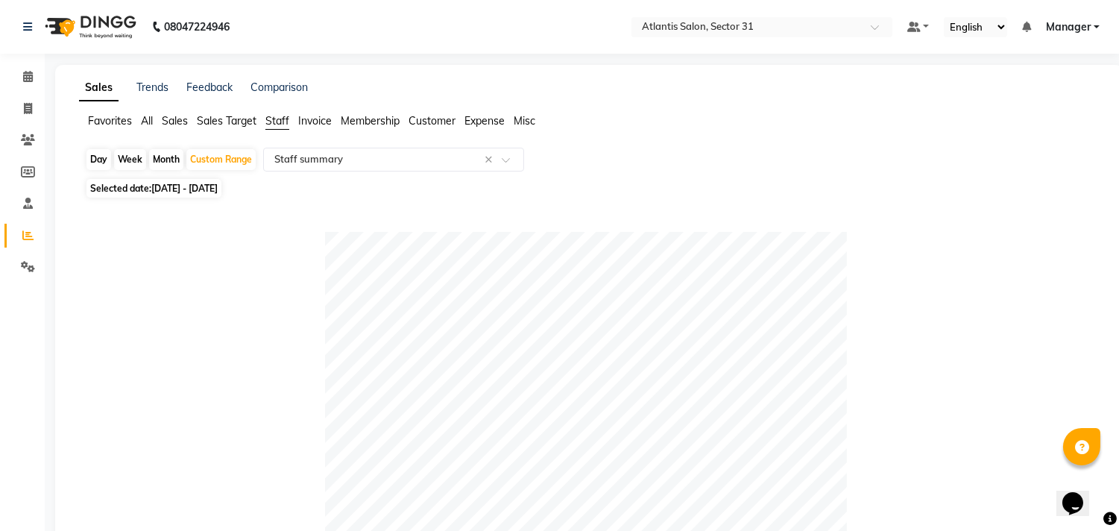
click at [197, 189] on span "[DATE] - [DATE]" at bounding box center [184, 188] width 66 height 11
click at [218, 184] on span "[DATE] - [DATE]" at bounding box center [184, 188] width 66 height 11
select select "10"
select select "2025"
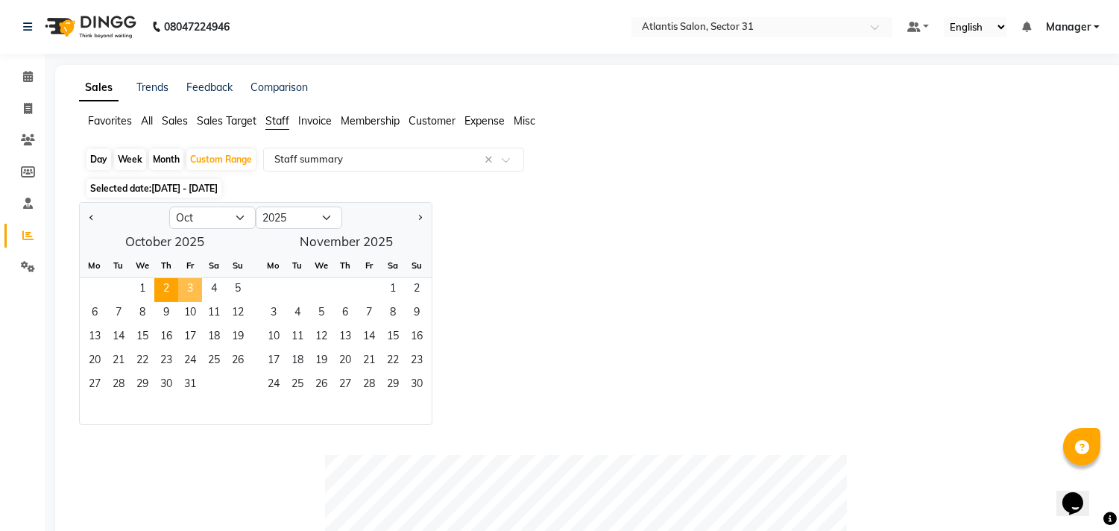
click at [189, 285] on span "3" at bounding box center [190, 290] width 24 height 24
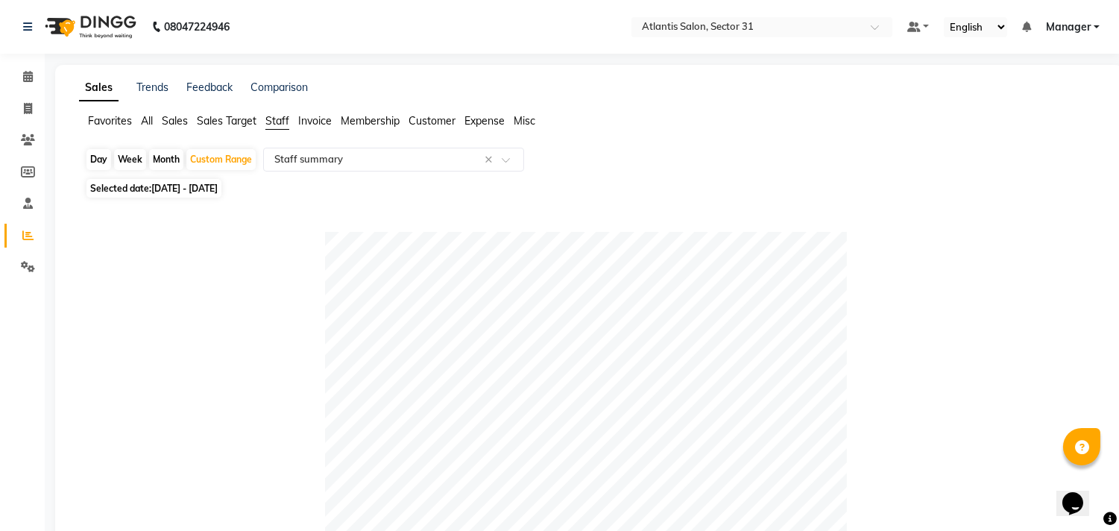
click at [218, 188] on span "[DATE] - [DATE]" at bounding box center [184, 188] width 66 height 11
select select "10"
select select "2025"
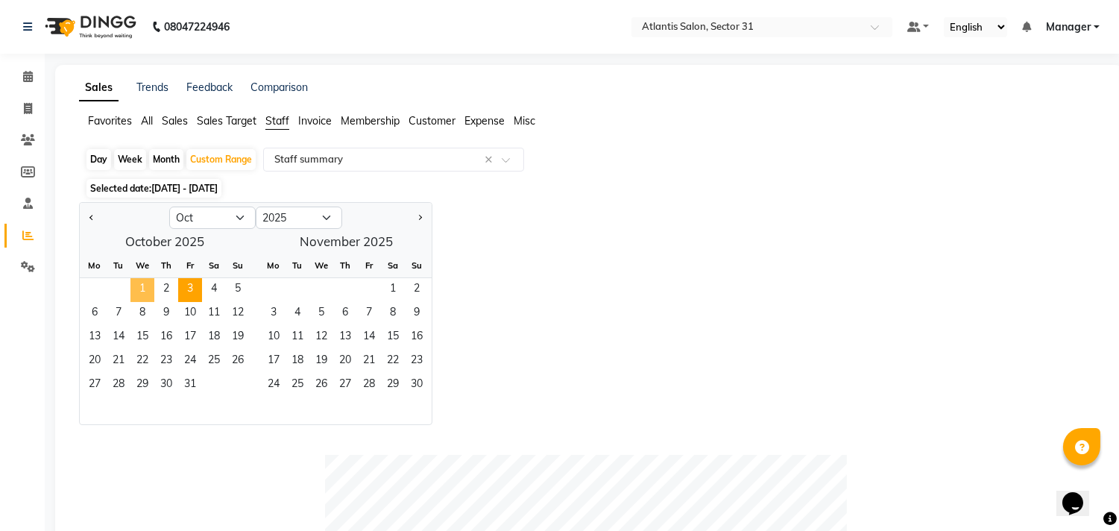
click at [140, 285] on span "1" at bounding box center [142, 290] width 24 height 24
click at [195, 294] on span "3" at bounding box center [190, 290] width 24 height 24
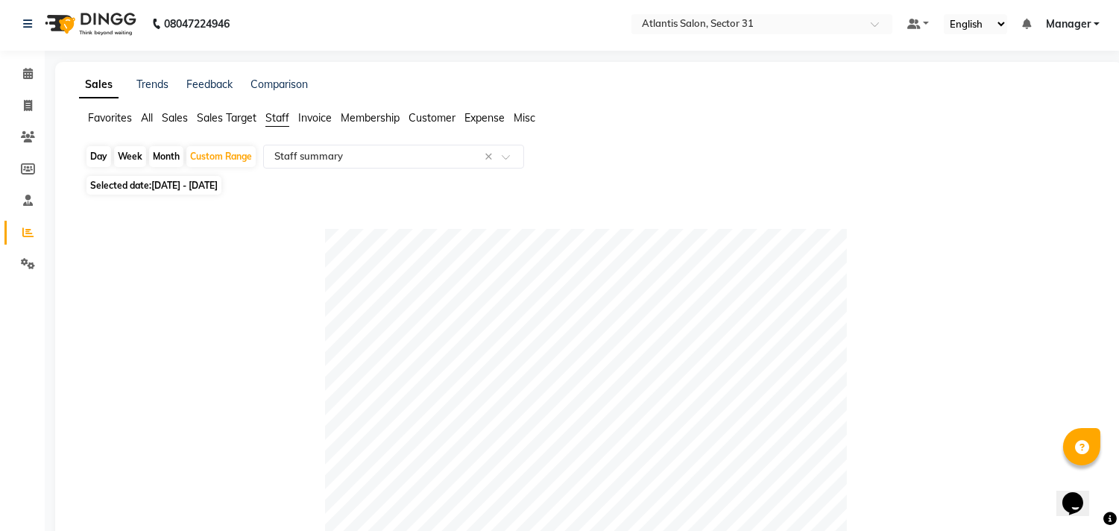
scroll to position [0, 0]
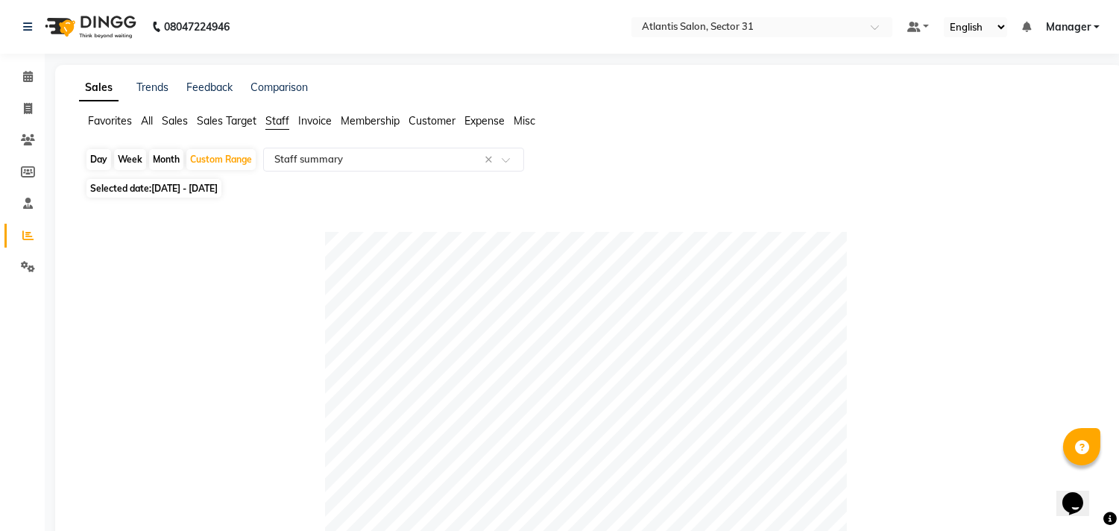
click at [210, 191] on span "[DATE] - [DATE]" at bounding box center [184, 188] width 66 height 11
select select "10"
select select "2025"
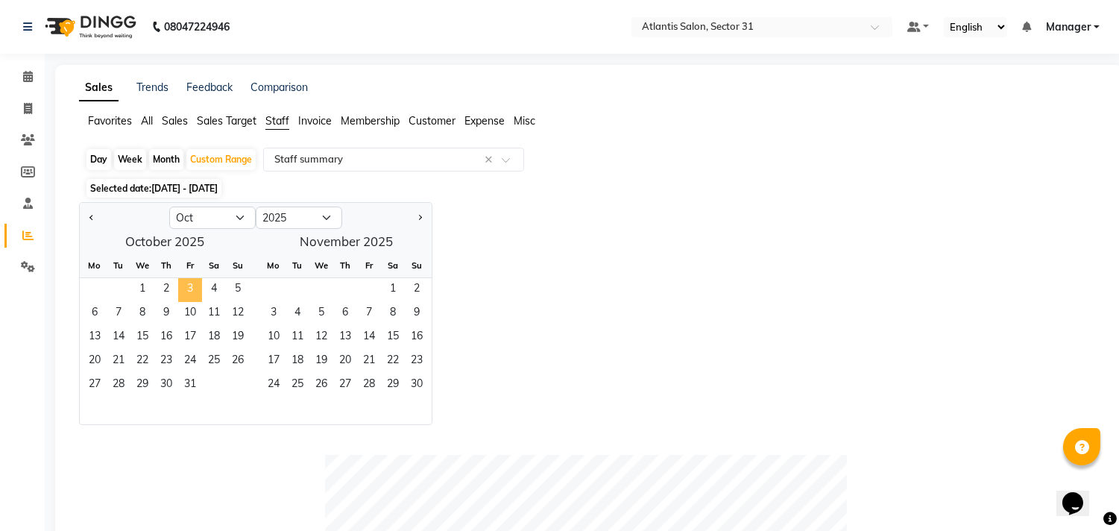
click at [189, 291] on span "3" at bounding box center [190, 290] width 24 height 24
click at [149, 279] on span "1" at bounding box center [142, 290] width 24 height 24
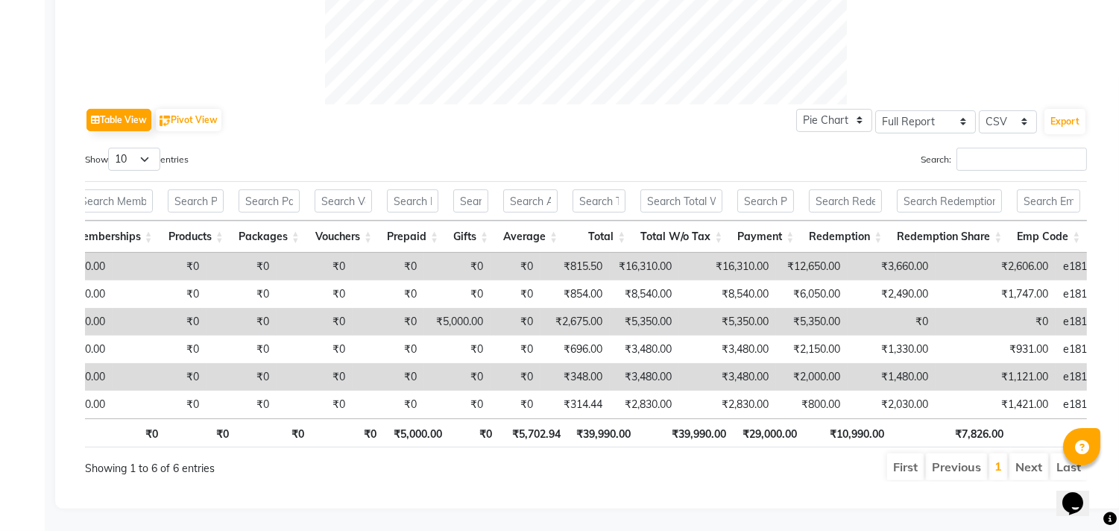
scroll to position [180, 0]
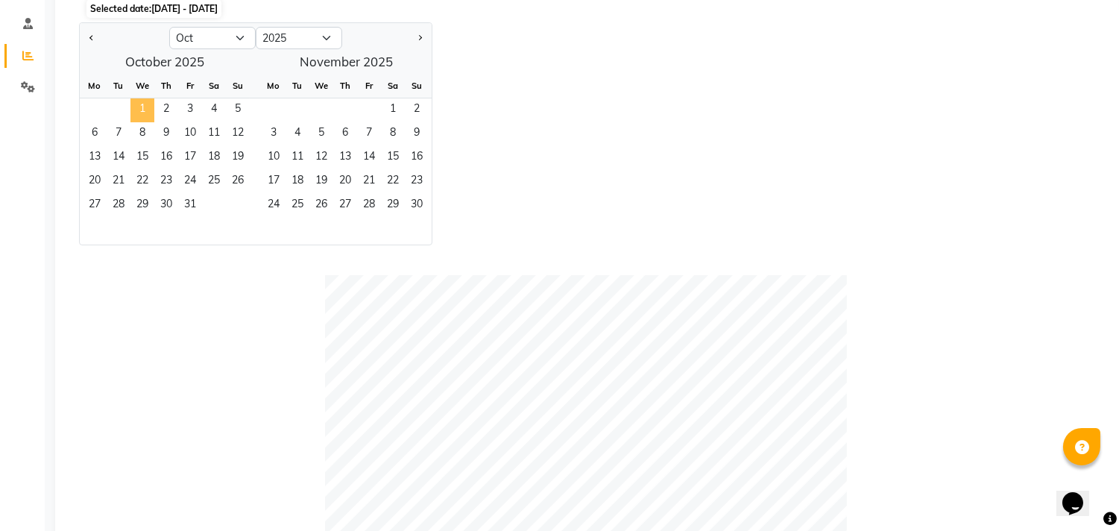
click at [145, 106] on span "1" at bounding box center [142, 110] width 24 height 24
click at [162, 101] on span "2" at bounding box center [166, 110] width 24 height 24
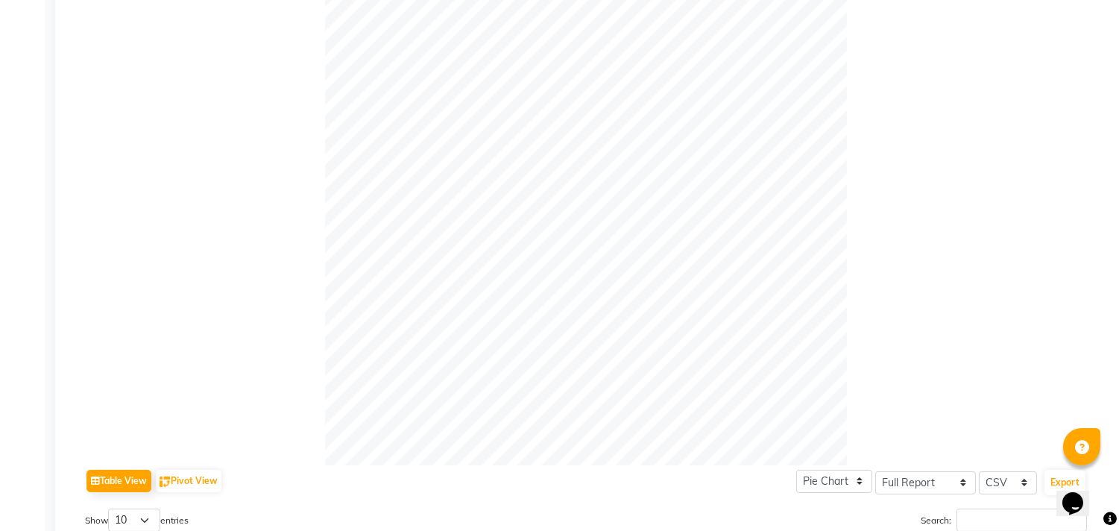
scroll to position [0, 0]
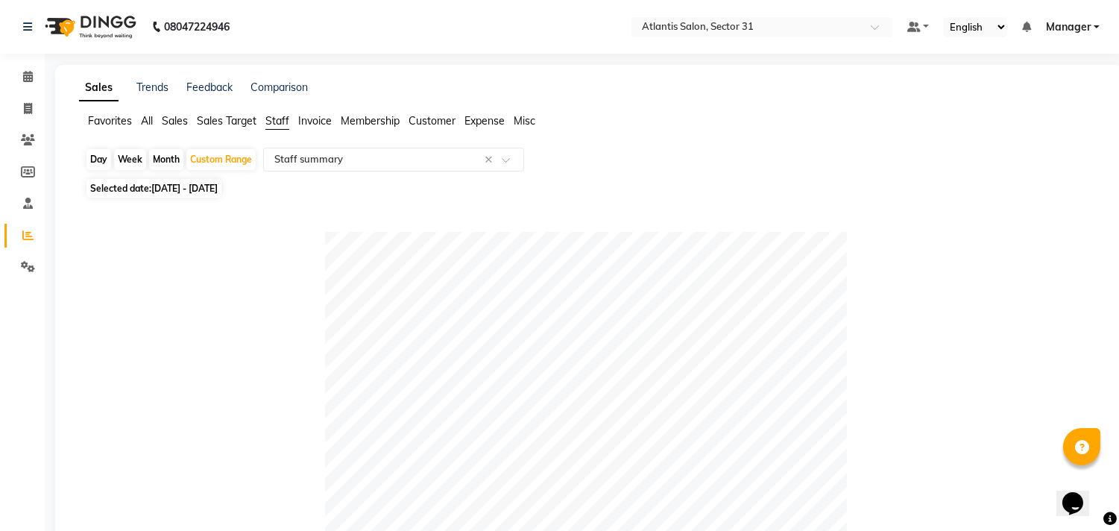
click at [218, 187] on span "[DATE] - [DATE]" at bounding box center [184, 188] width 66 height 11
select select "10"
select select "2025"
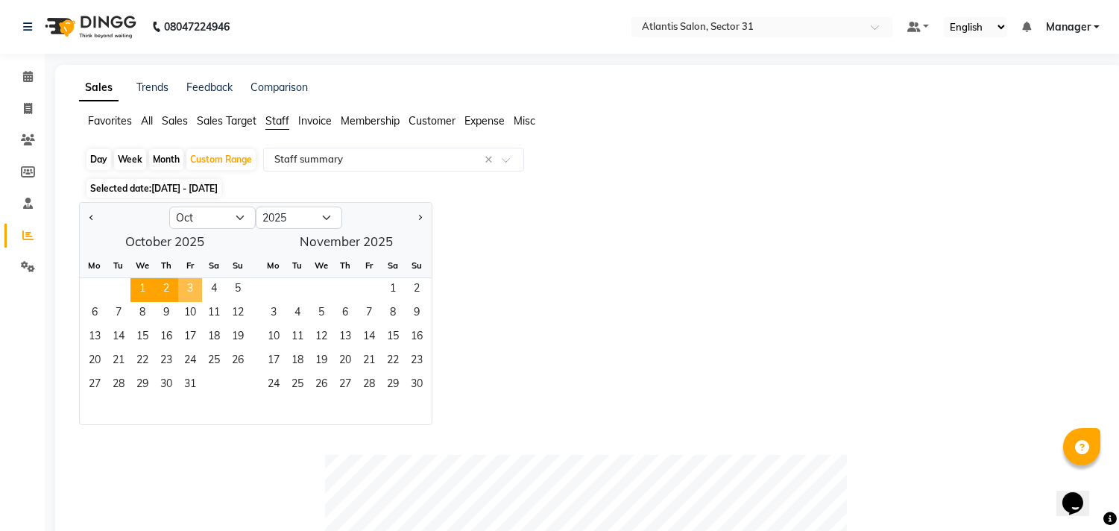
click at [198, 285] on span "3" at bounding box center [190, 290] width 24 height 24
click at [285, 128] on li "Staff" at bounding box center [277, 121] width 24 height 16
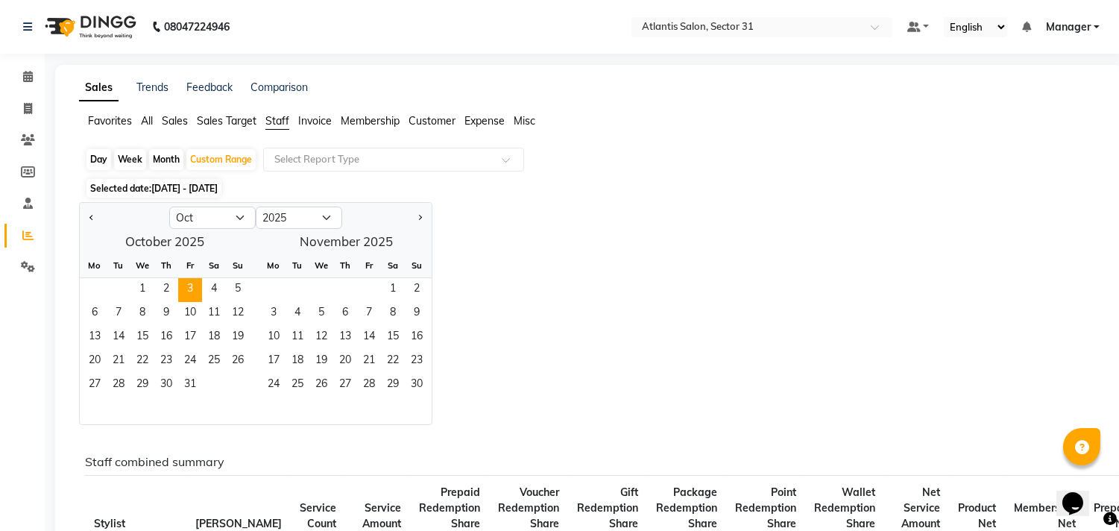
click at [283, 127] on span "Staff" at bounding box center [277, 120] width 24 height 13
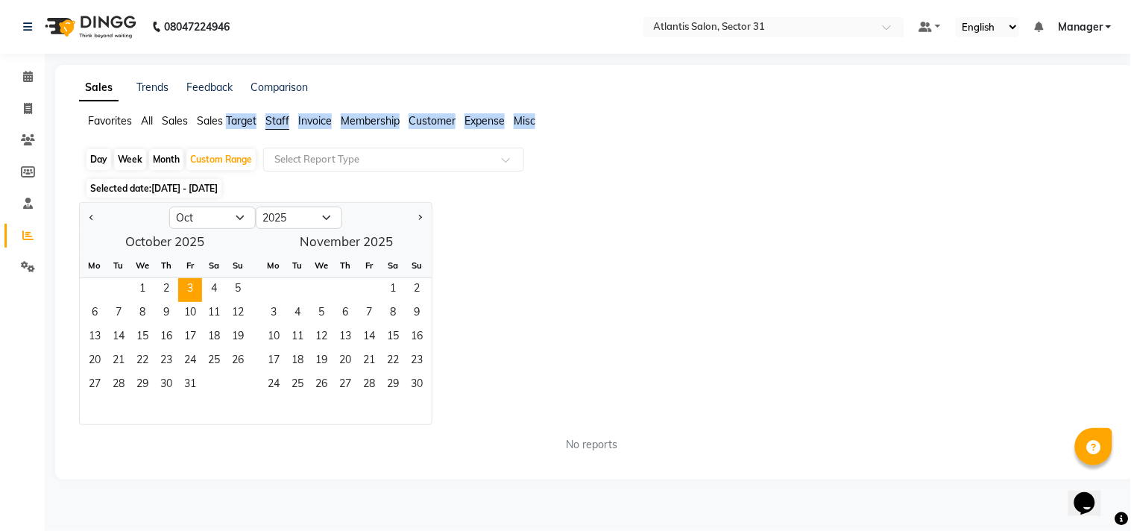
click at [283, 127] on span "Staff" at bounding box center [277, 120] width 24 height 13
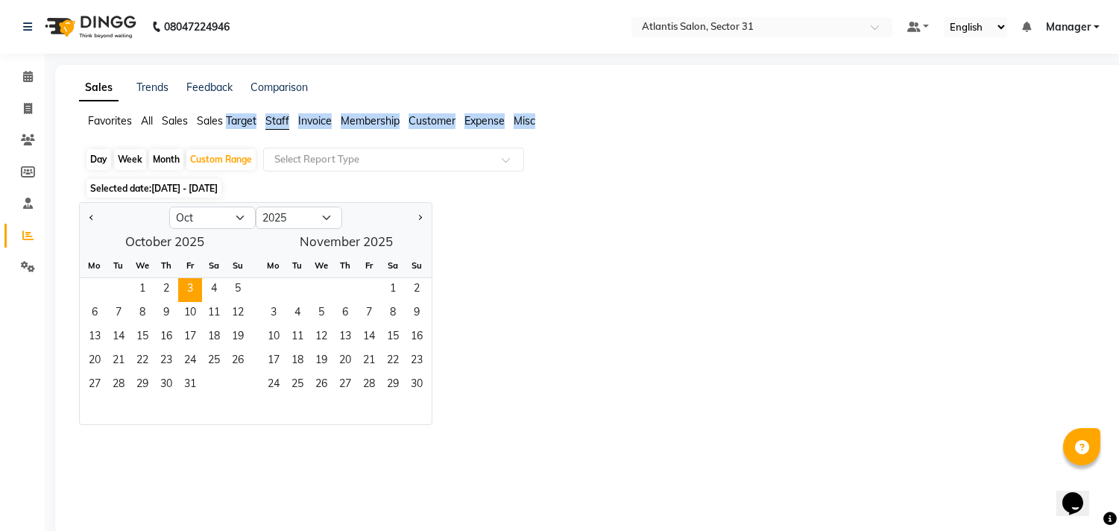
click at [283, 127] on span "Staff" at bounding box center [277, 120] width 24 height 13
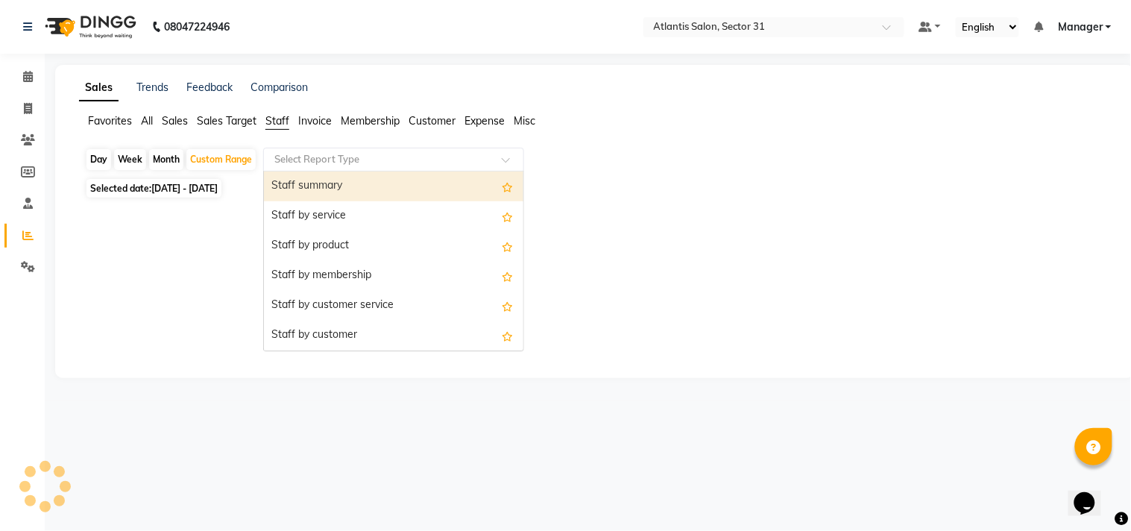
click at [294, 155] on input "text" at bounding box center [378, 159] width 215 height 15
click at [309, 184] on div "Staff summary" at bounding box center [393, 186] width 259 height 30
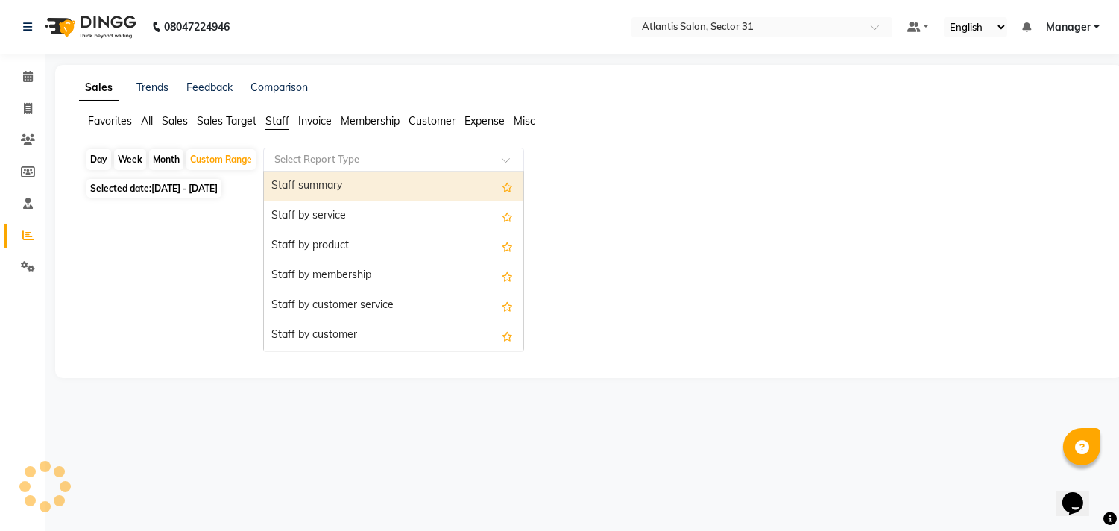
select select "full_report"
select select "csv"
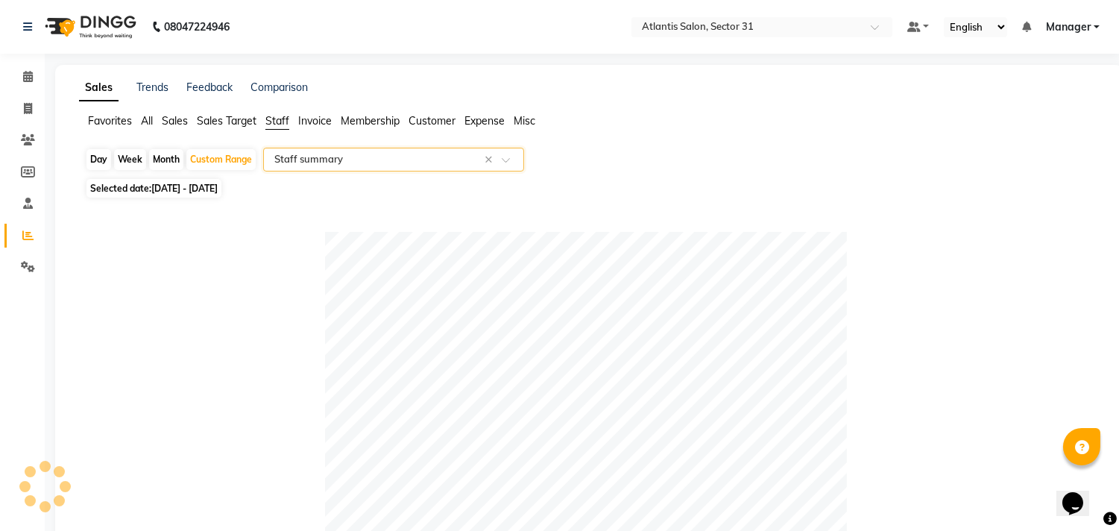
click at [169, 192] on span "[DATE] - [DATE]" at bounding box center [184, 188] width 66 height 11
select select "10"
select select "2025"
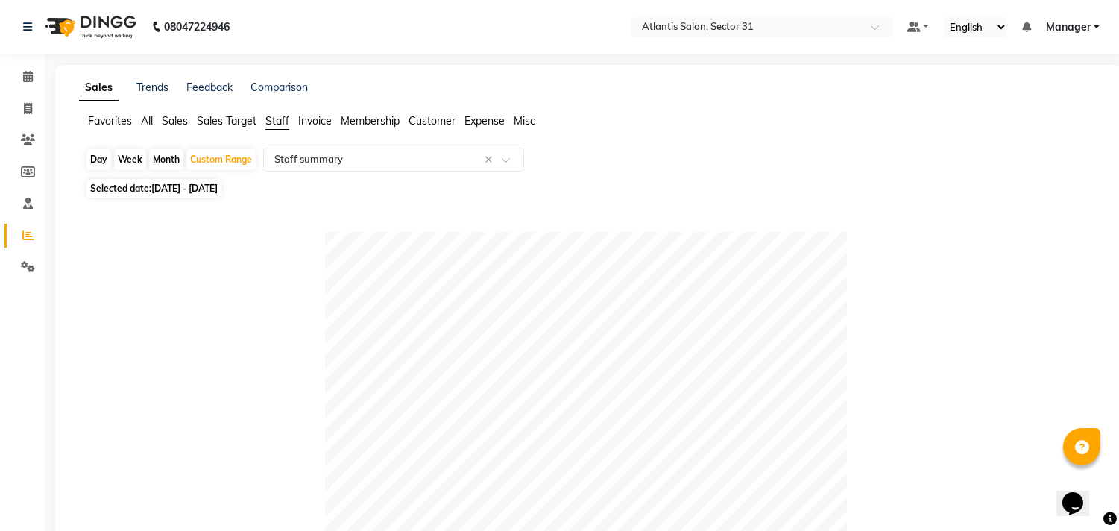
click at [184, 187] on span "[DATE] - [DATE]" at bounding box center [184, 188] width 66 height 11
select select "10"
select select "2025"
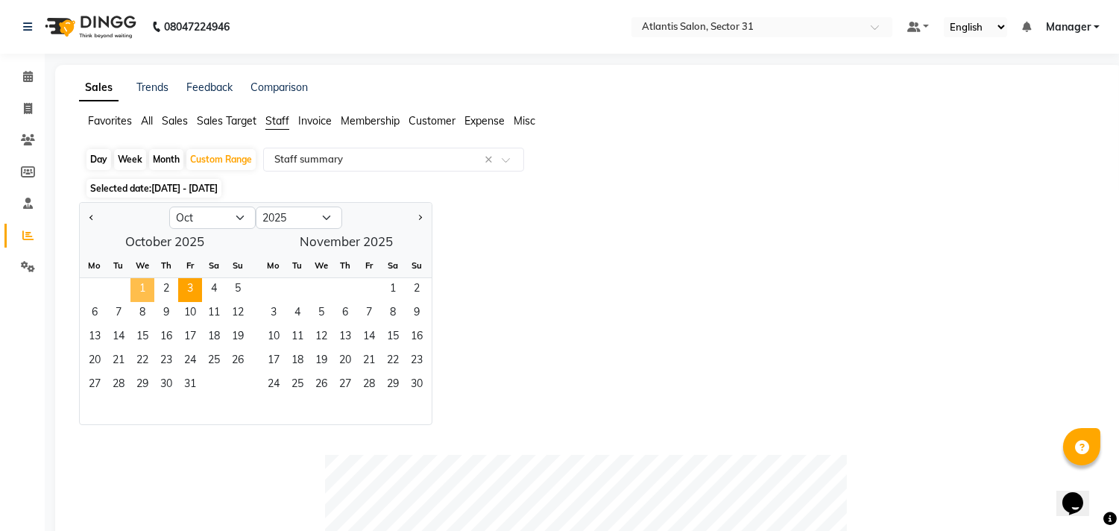
click at [151, 283] on span "1" at bounding box center [142, 290] width 24 height 24
click at [150, 283] on span "1" at bounding box center [142, 290] width 24 height 24
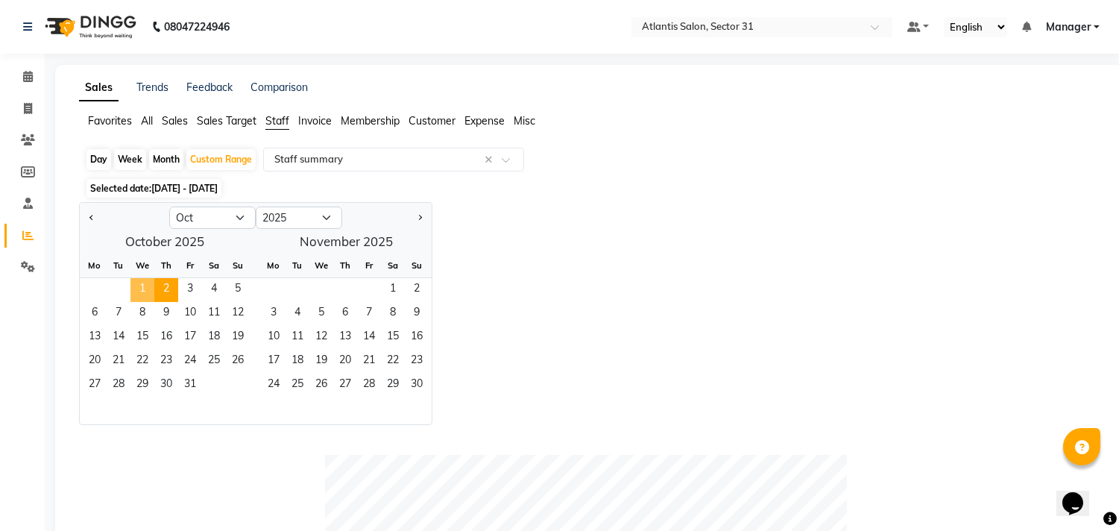
drag, startPoint x: 144, startPoint y: 286, endPoint x: 165, endPoint y: 296, distance: 23.0
click at [149, 286] on span "1" at bounding box center [142, 290] width 24 height 24
drag, startPoint x: 179, startPoint y: 314, endPoint x: 209, endPoint y: 356, distance: 51.7
click at [210, 361] on ngb-datepicker-month "Mo Tu We Th Fr Sa Su 1 2 3 4 5 6 7 8 9 10 11 12 13 14 15 16 17 18 19 20 21 22 2…" at bounding box center [165, 338] width 170 height 171
click at [31, 113] on icon at bounding box center [28, 108] width 8 height 11
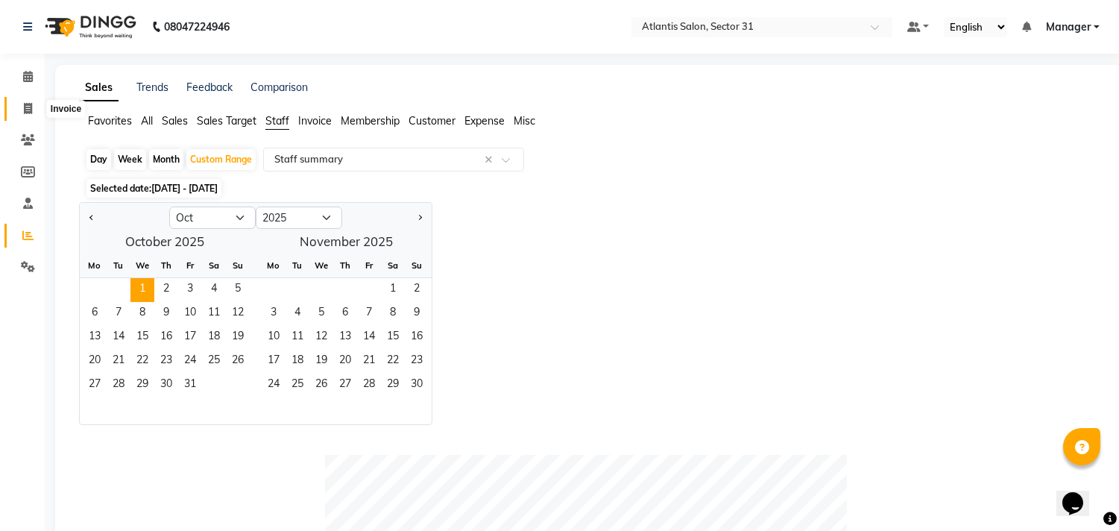
select select "service"
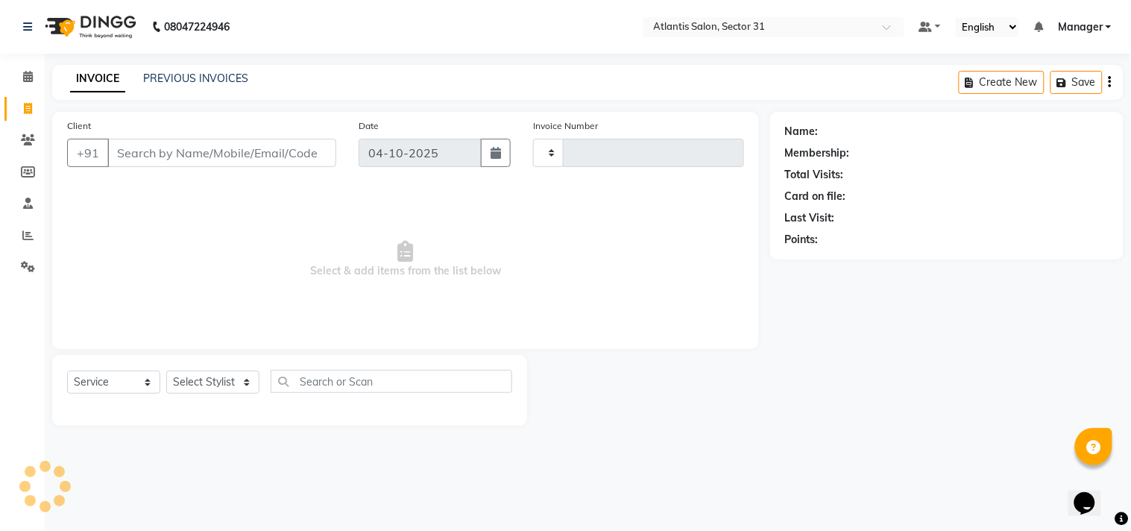
type input "2759"
select select "4391"
click at [20, 237] on span at bounding box center [28, 235] width 26 height 17
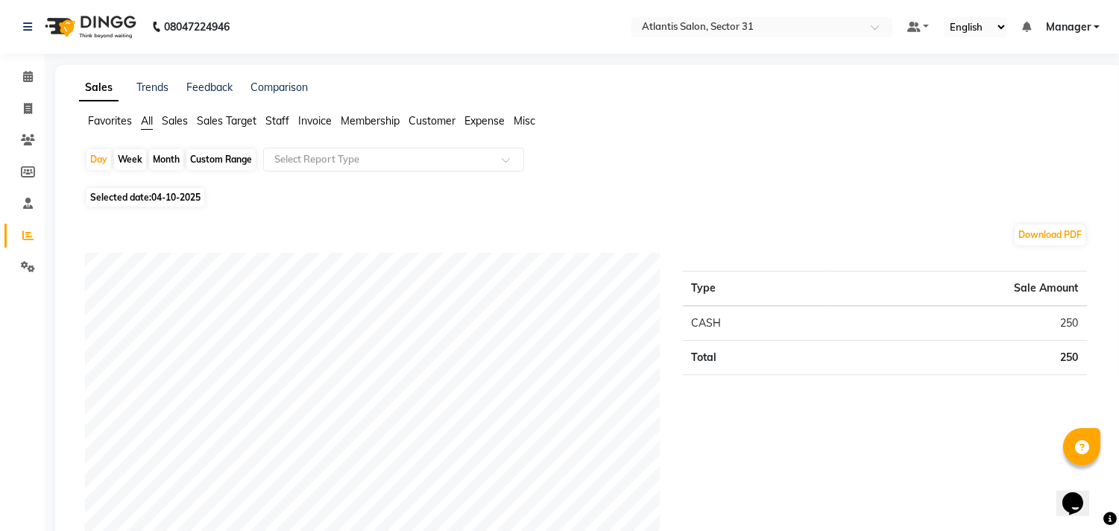
click at [280, 121] on span "Staff" at bounding box center [277, 120] width 24 height 13
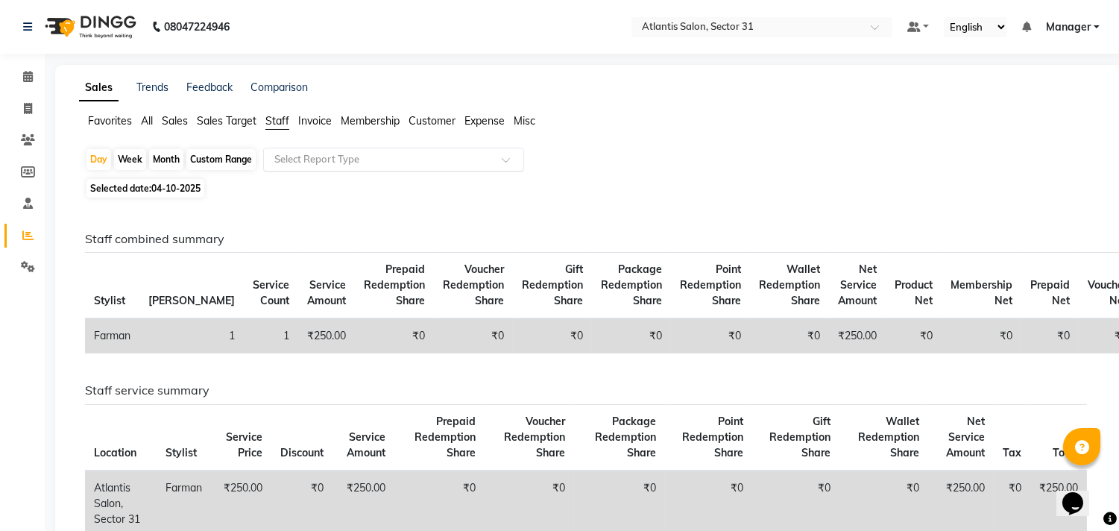
click at [310, 158] on input "text" at bounding box center [378, 159] width 215 height 15
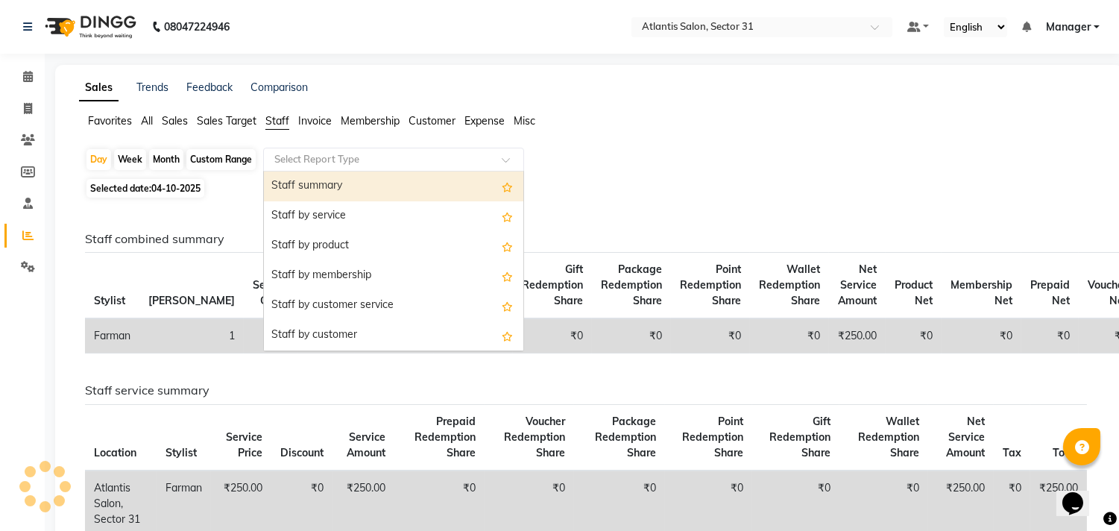
click at [322, 180] on div "Staff summary" at bounding box center [393, 186] width 259 height 30
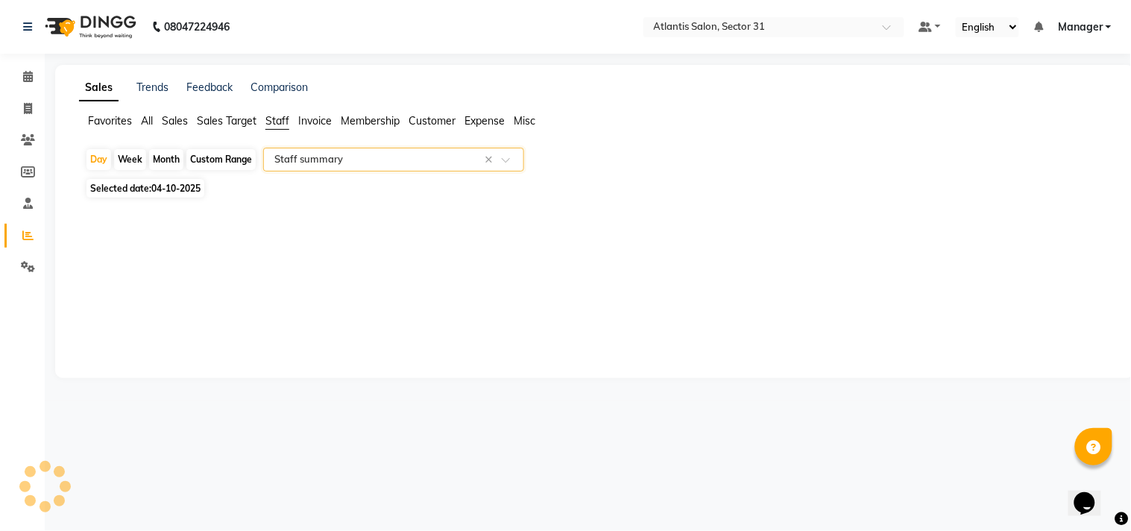
select select "full_report"
select select "csv"
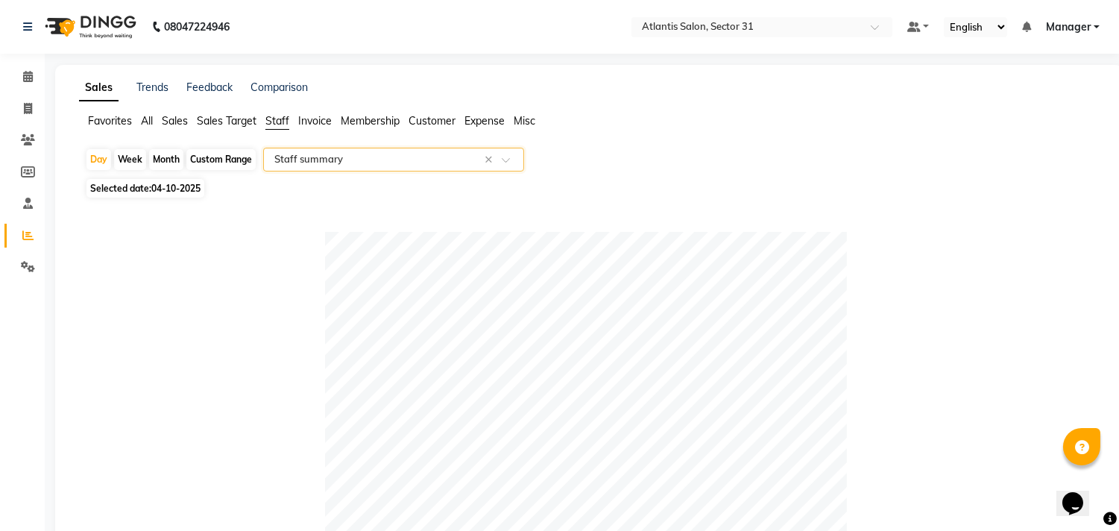
click at [165, 166] on div "Month" at bounding box center [166, 159] width 34 height 21
select select "10"
select select "2025"
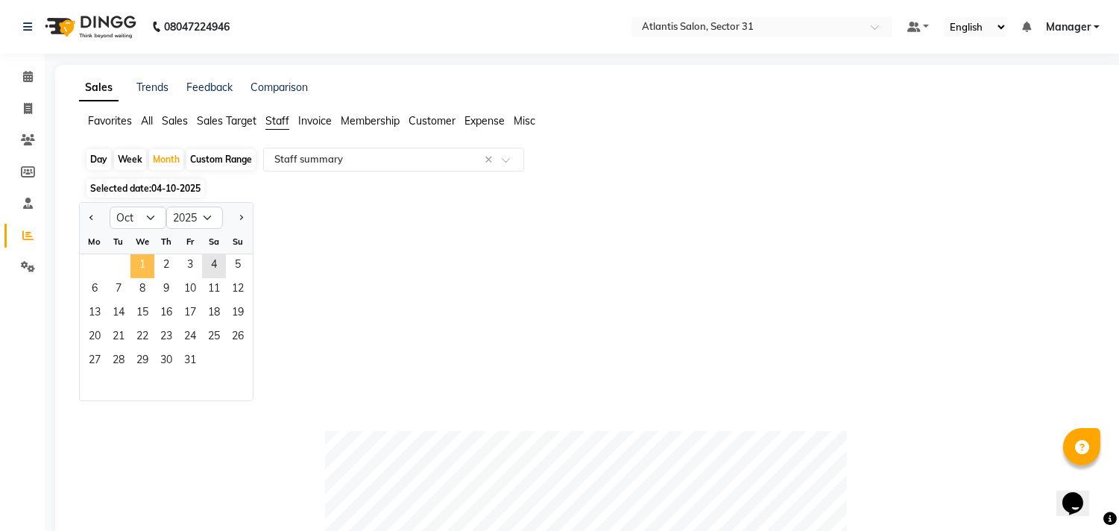
click at [139, 255] on span "1" at bounding box center [142, 266] width 24 height 24
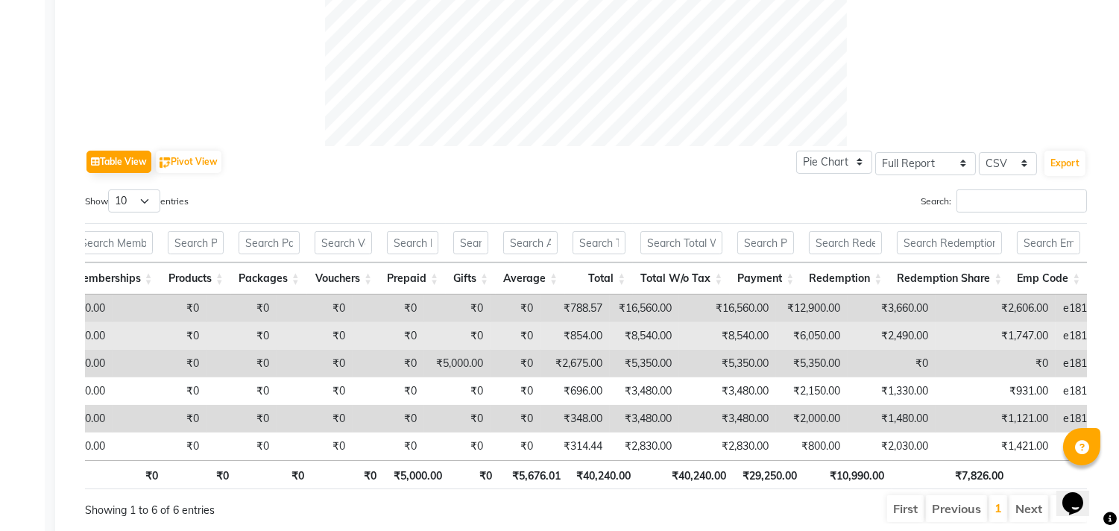
scroll to position [674, 0]
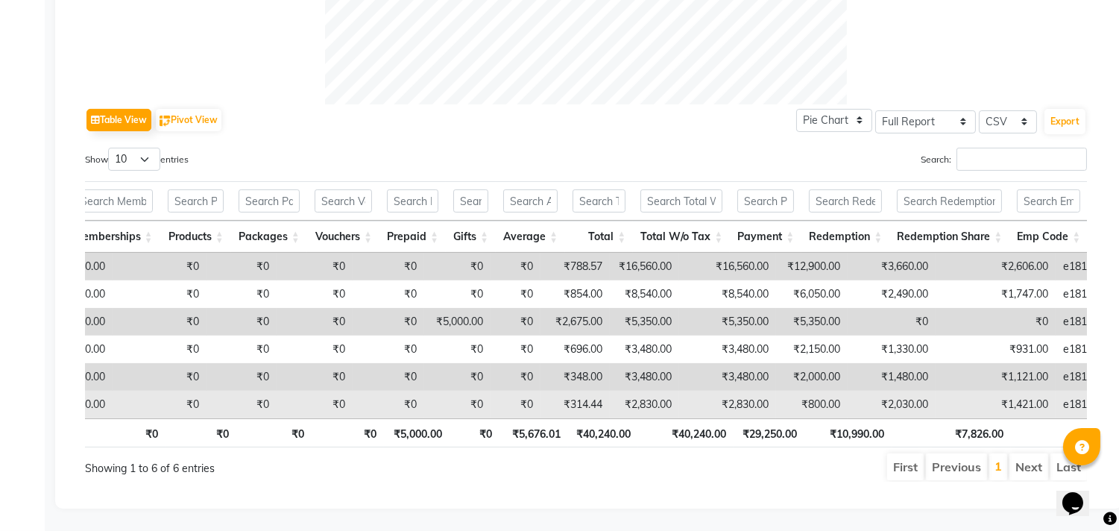
click at [131, 391] on td "₹0" at bounding box center [160, 405] width 94 height 28
click at [124, 391] on td "₹0" at bounding box center [160, 405] width 94 height 28
click at [127, 391] on td "₹0" at bounding box center [160, 405] width 94 height 28
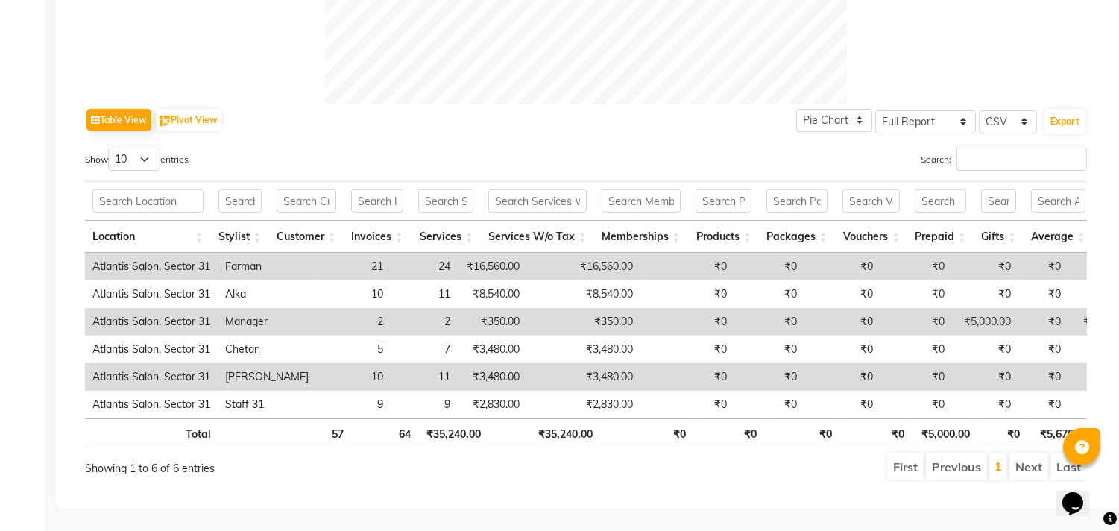
scroll to position [0, 528]
